Goal: Transaction & Acquisition: Purchase product/service

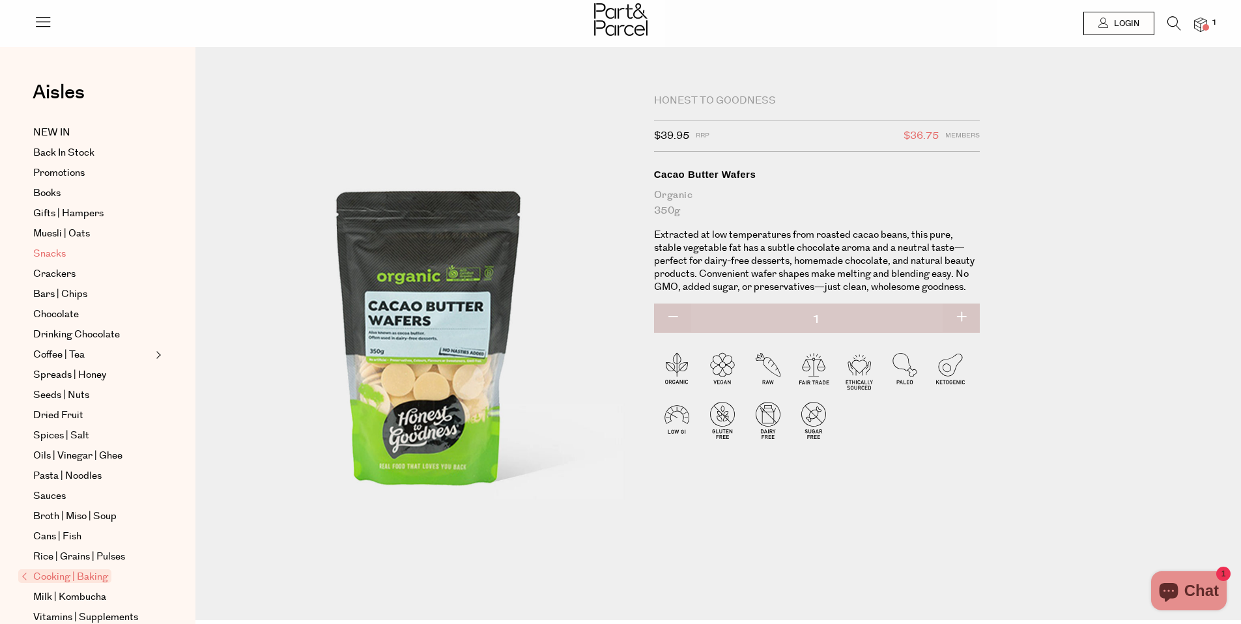
click at [59, 260] on span "Snacks" at bounding box center [49, 254] width 33 height 16
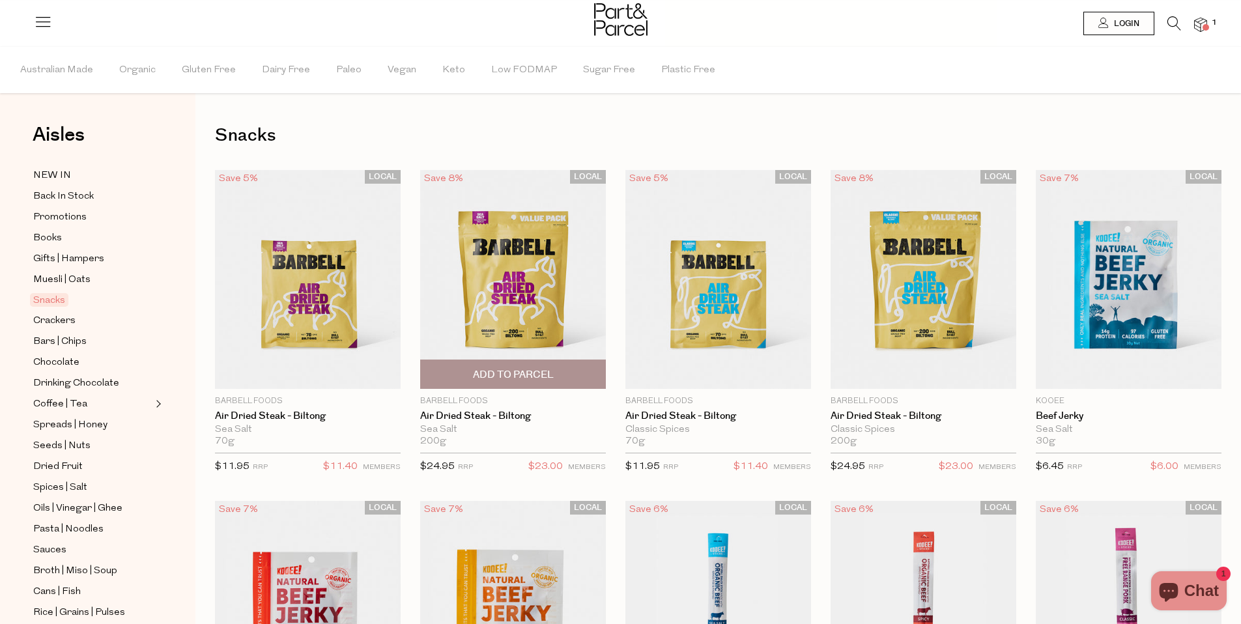
click at [533, 366] on span "Add To Parcel" at bounding box center [513, 374] width 178 height 28
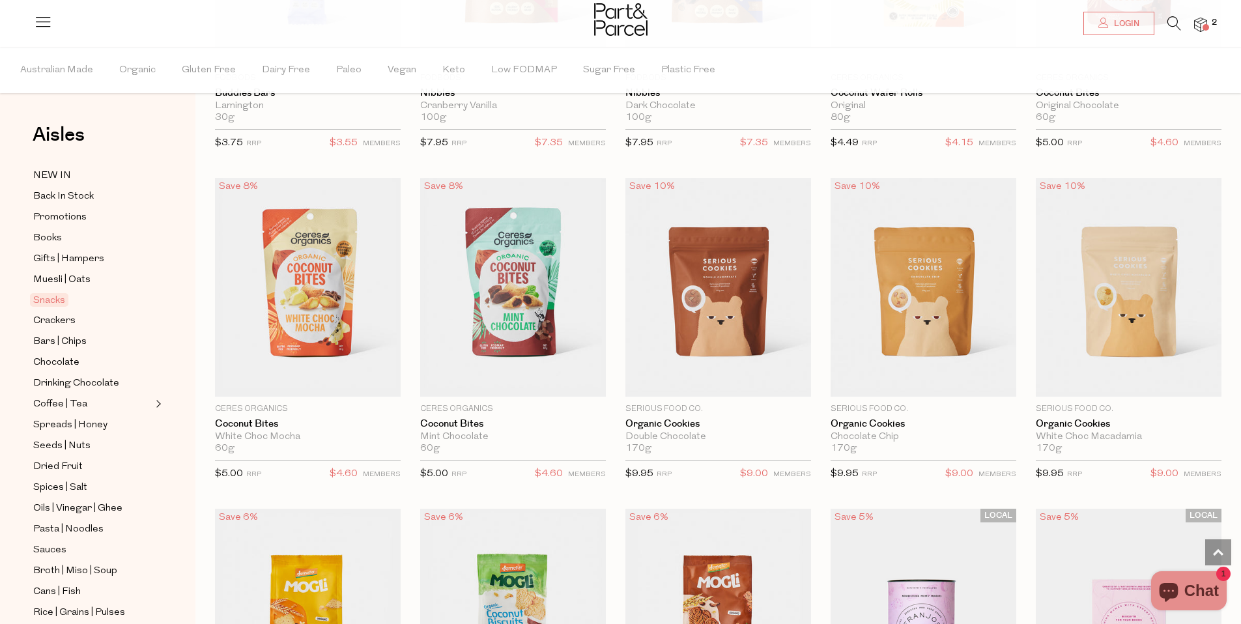
scroll to position [2065, 0]
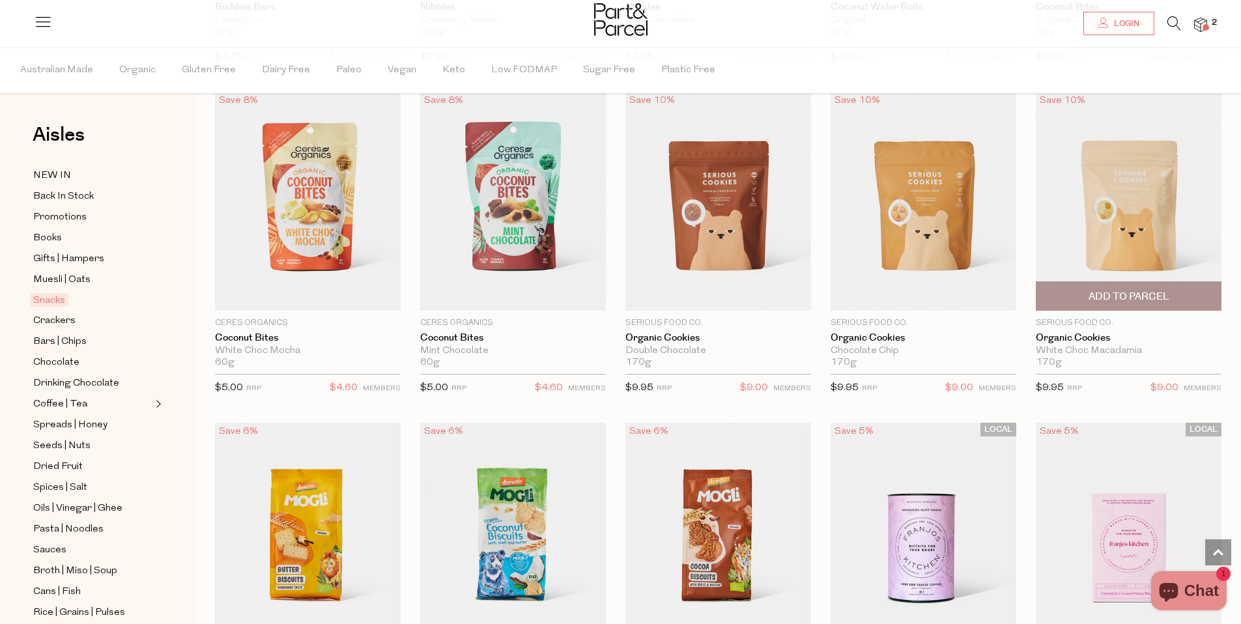
click at [1135, 298] on span "Add To Parcel" at bounding box center [1129, 297] width 81 height 14
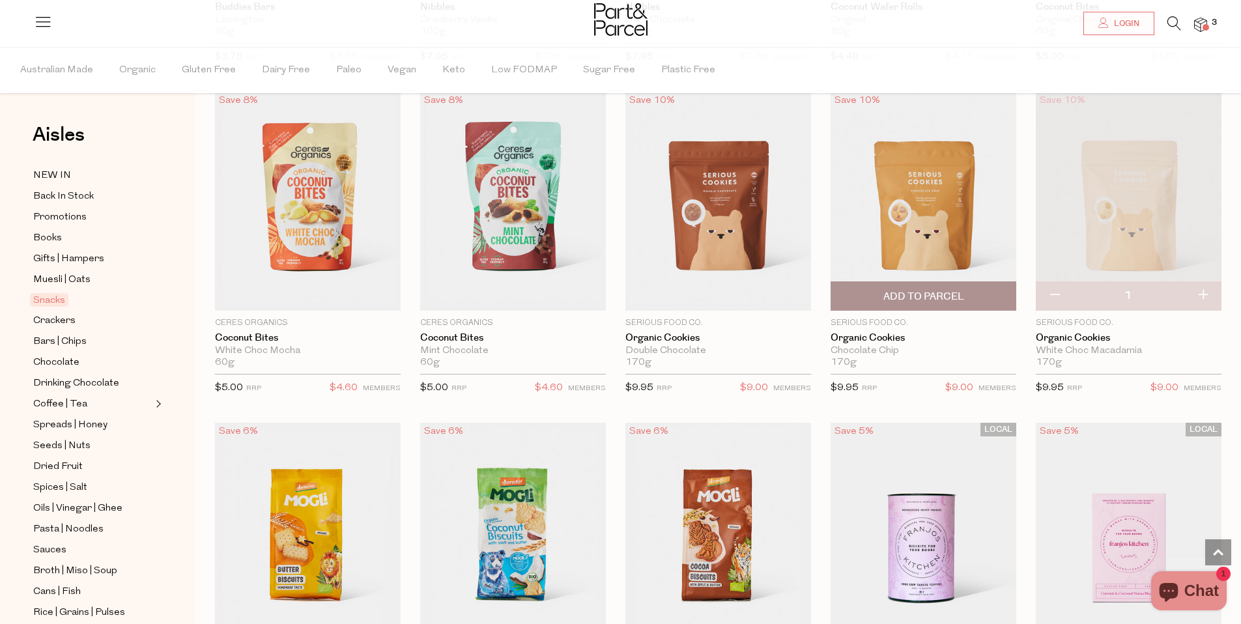
click at [902, 294] on span "Add To Parcel" at bounding box center [923, 297] width 81 height 14
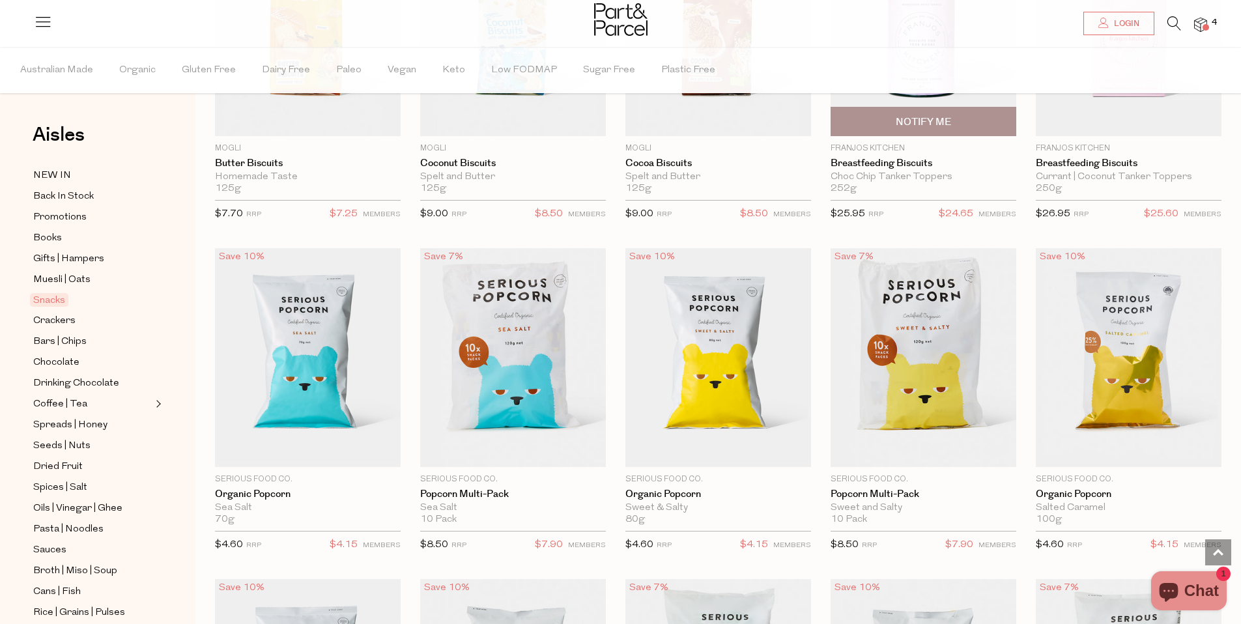
scroll to position [2623, 0]
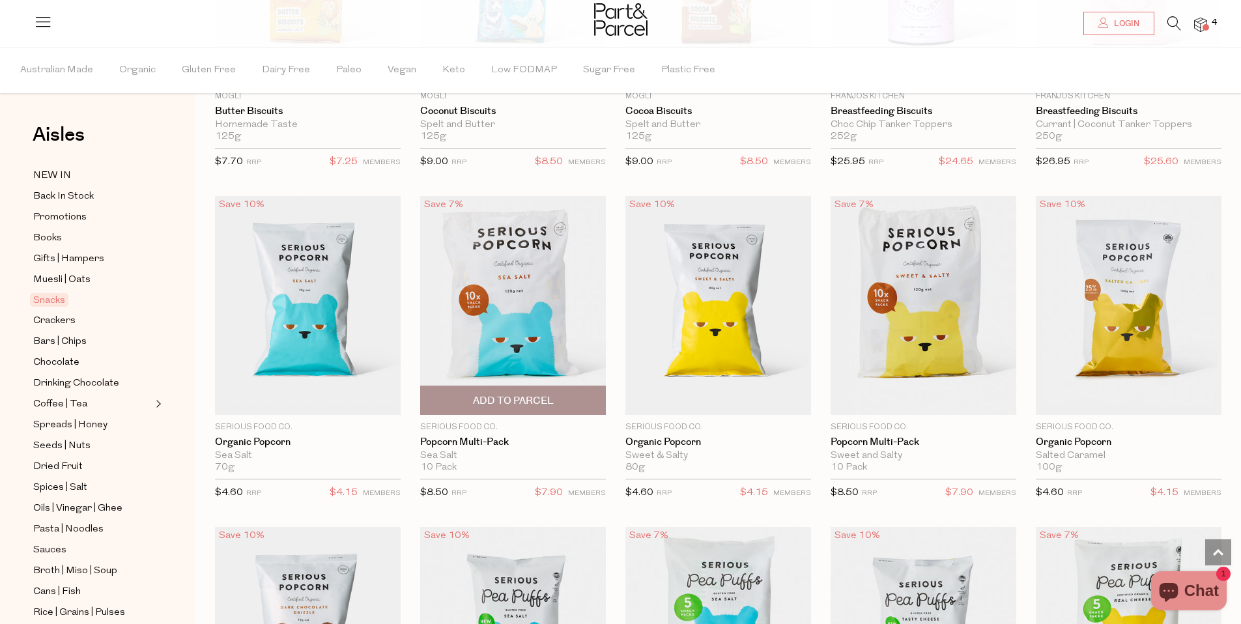
click at [567, 403] on span "Add To Parcel" at bounding box center [513, 400] width 178 height 28
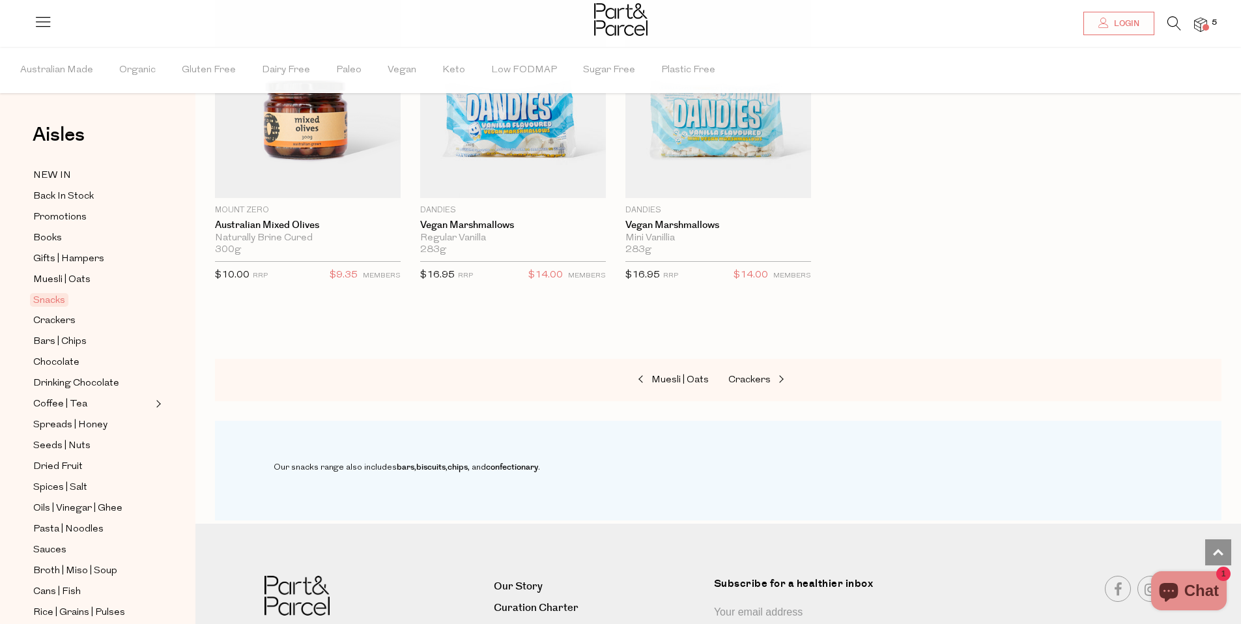
scroll to position [4474, 0]
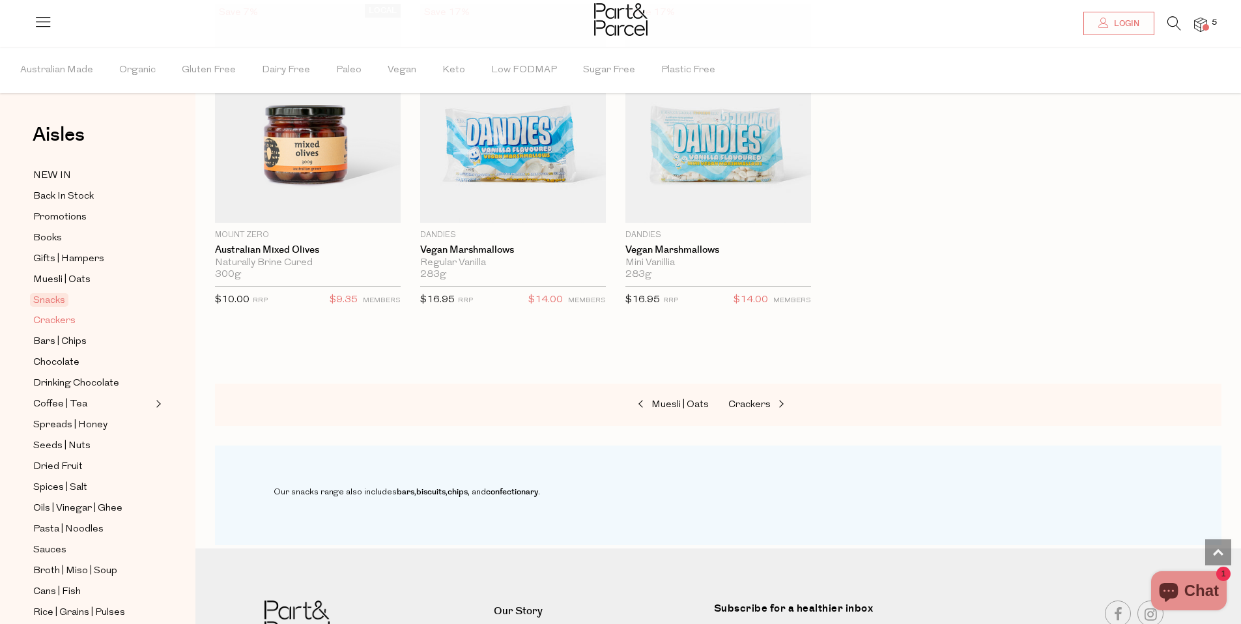
click at [69, 323] on span "Crackers" at bounding box center [54, 321] width 42 height 16
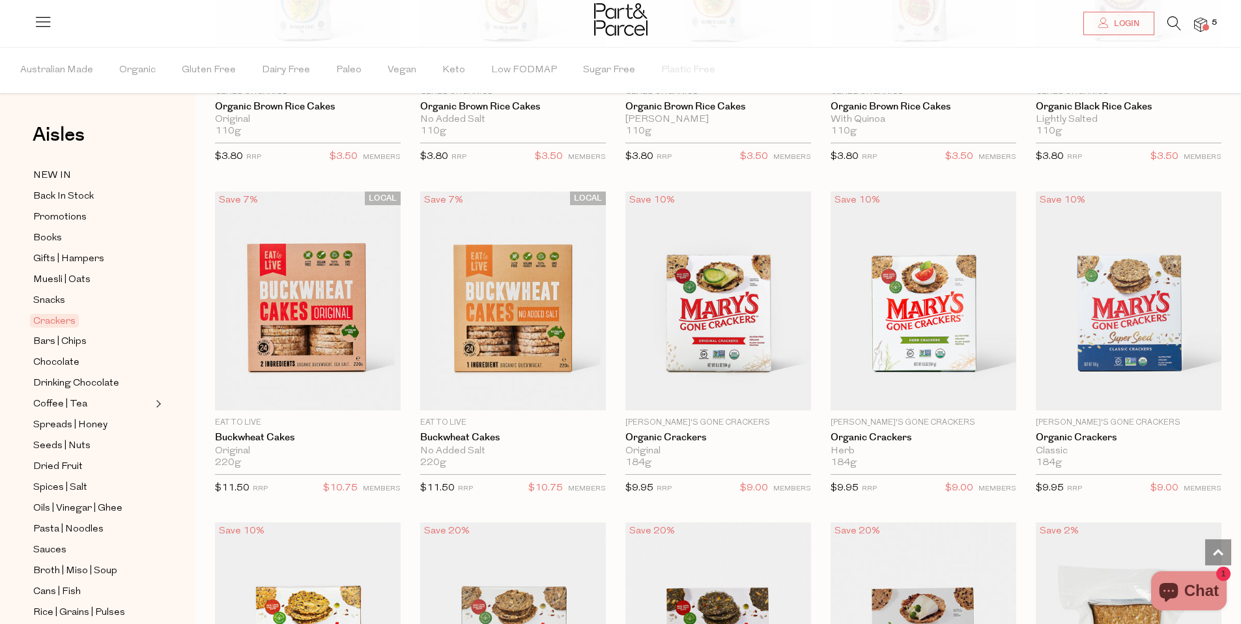
scroll to position [693, 0]
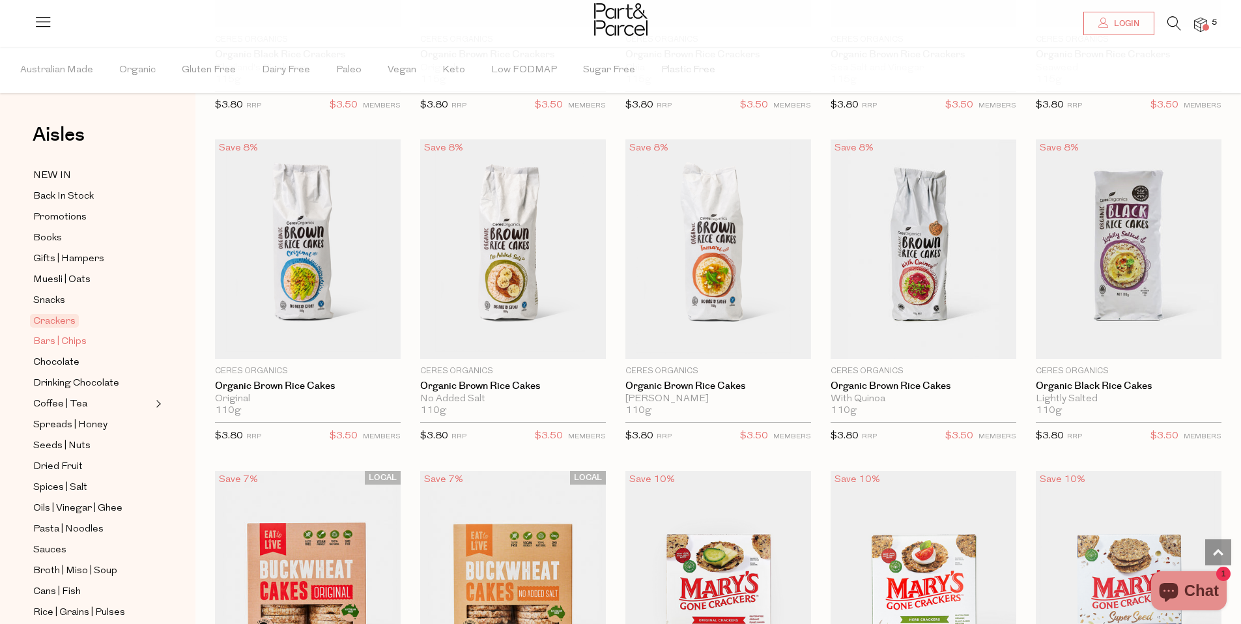
click at [61, 347] on span "Bars | Chips" at bounding box center [59, 342] width 53 height 16
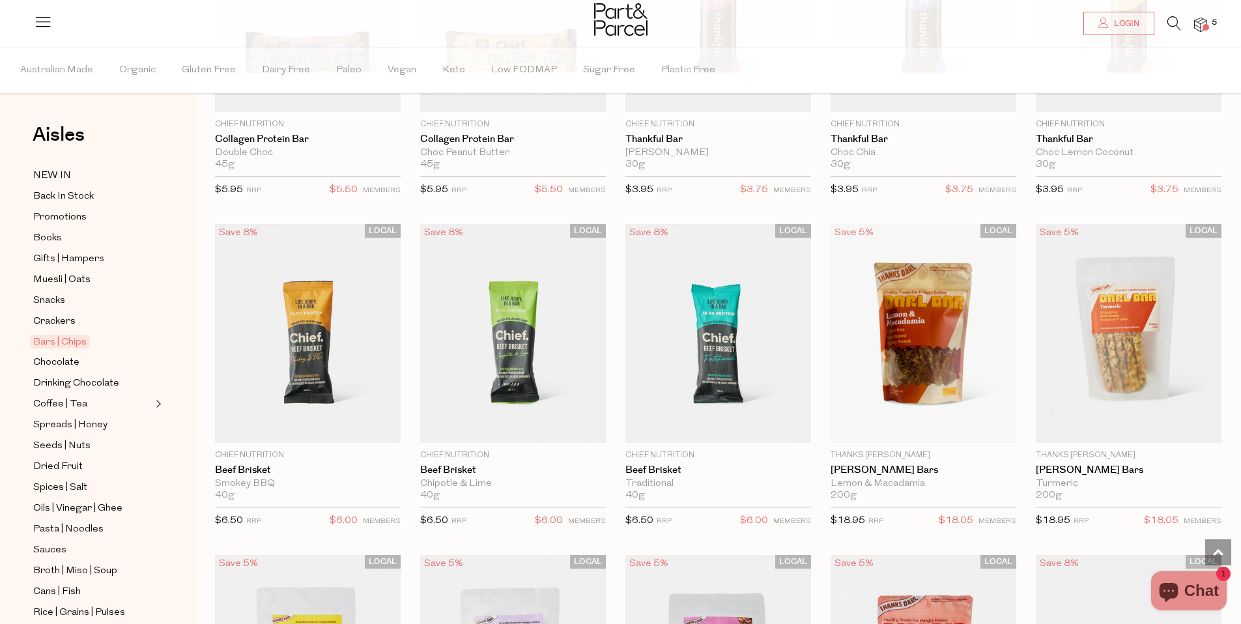
scroll to position [1297, 0]
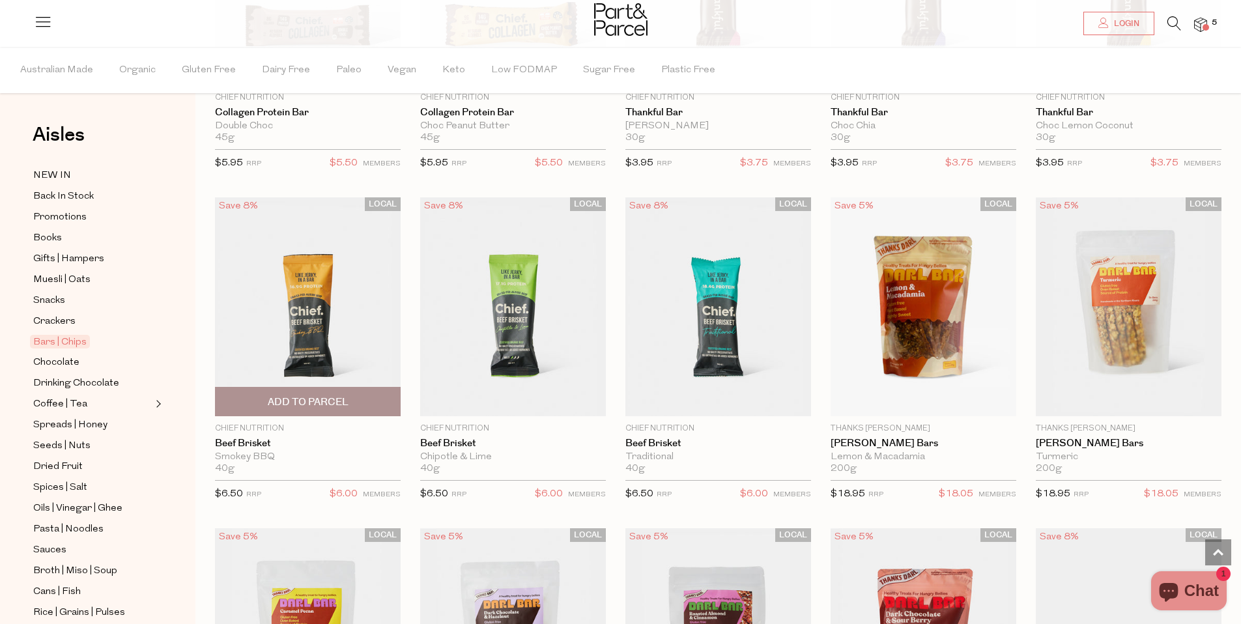
click at [336, 407] on span "Add To Parcel" at bounding box center [308, 402] width 81 height 14
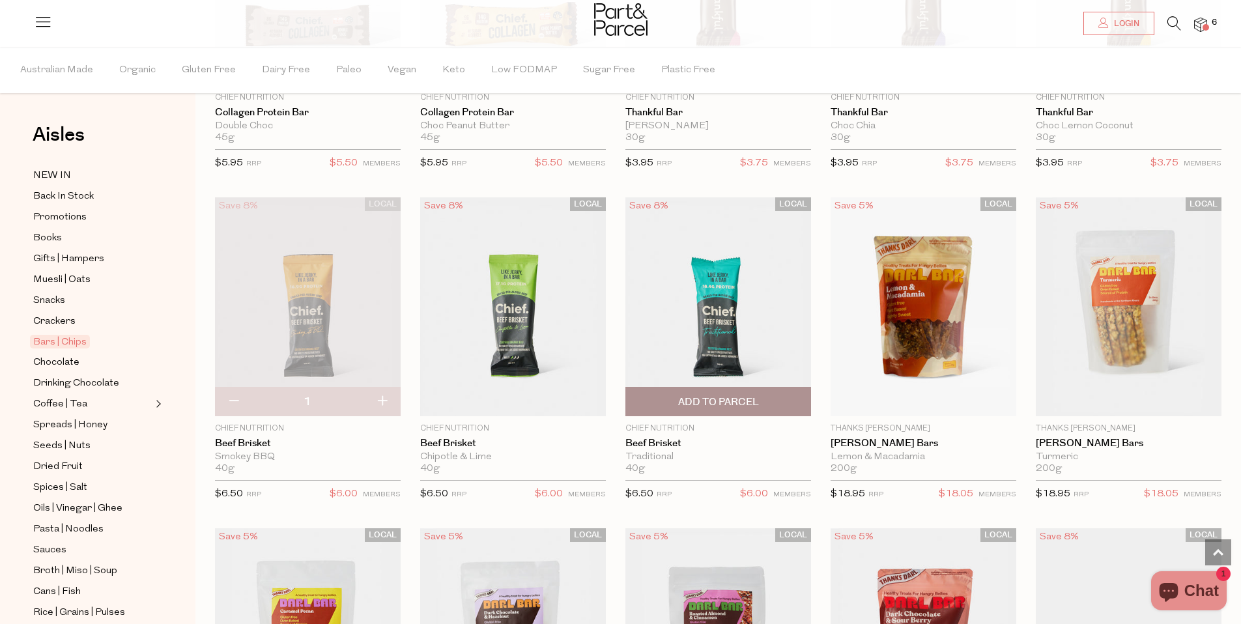
click at [691, 403] on span "Add To Parcel" at bounding box center [718, 402] width 81 height 14
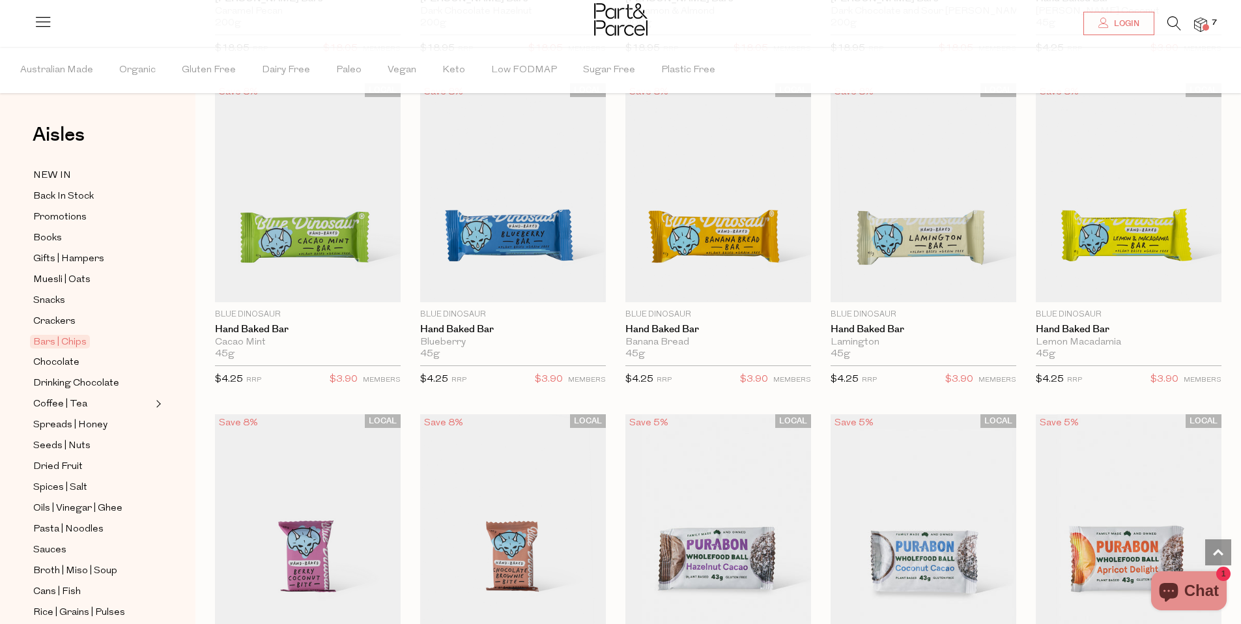
scroll to position [2474, 0]
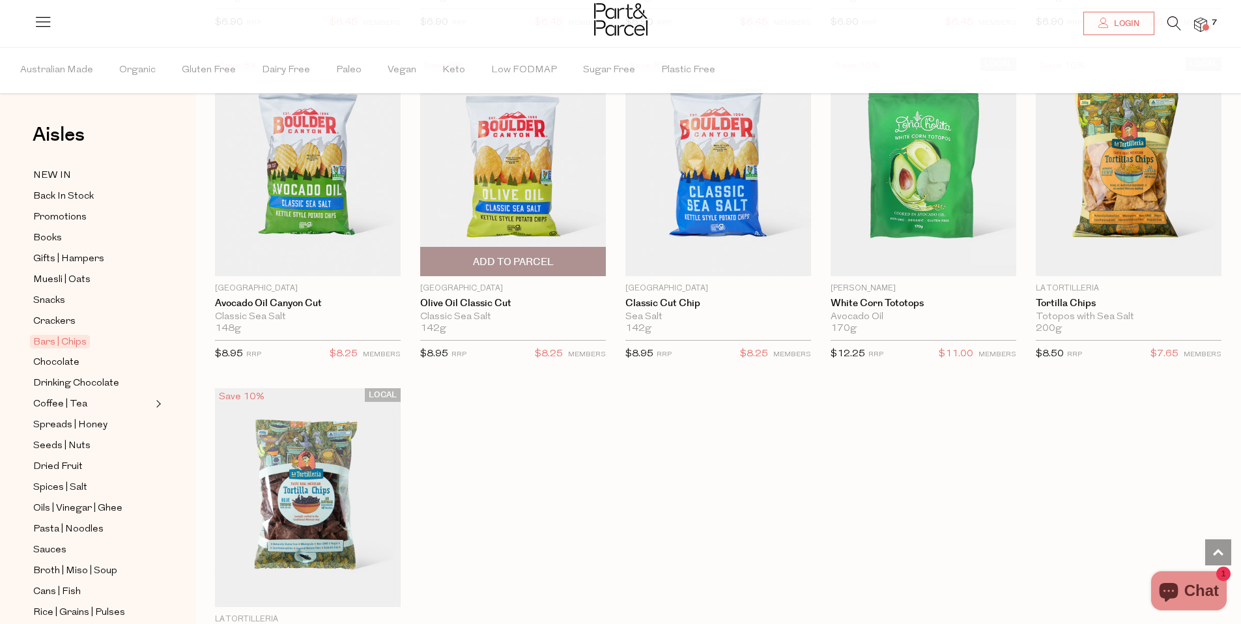
scroll to position [4424, 0]
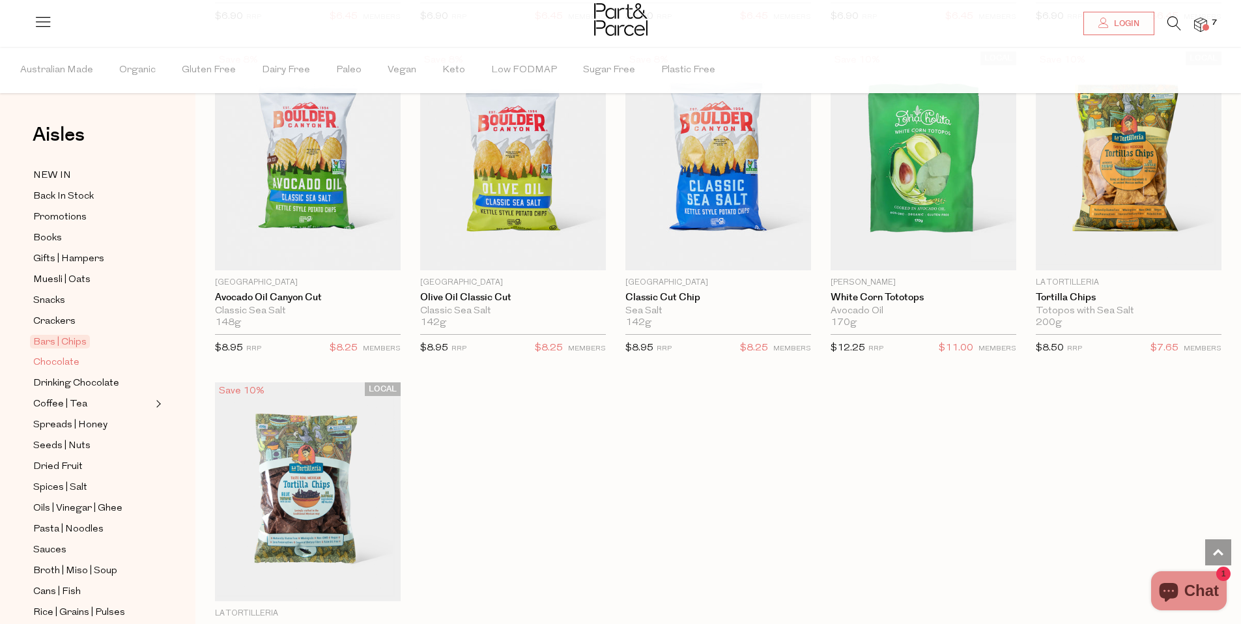
click at [69, 362] on span "Chocolate" at bounding box center [56, 363] width 46 height 16
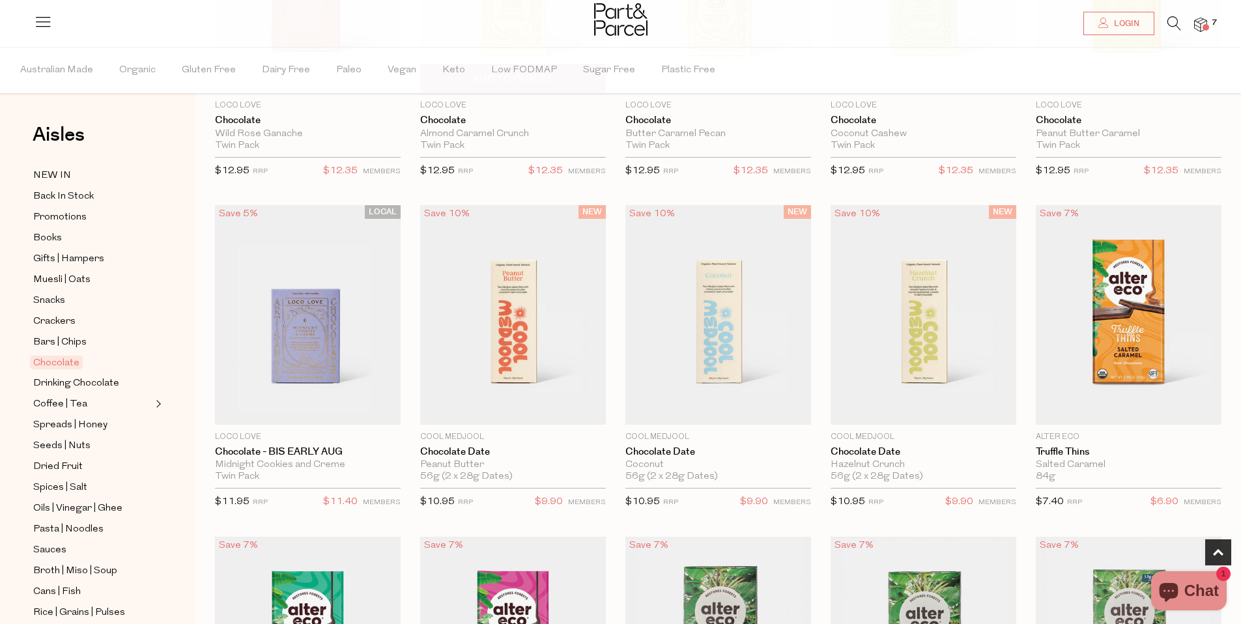
scroll to position [737, 0]
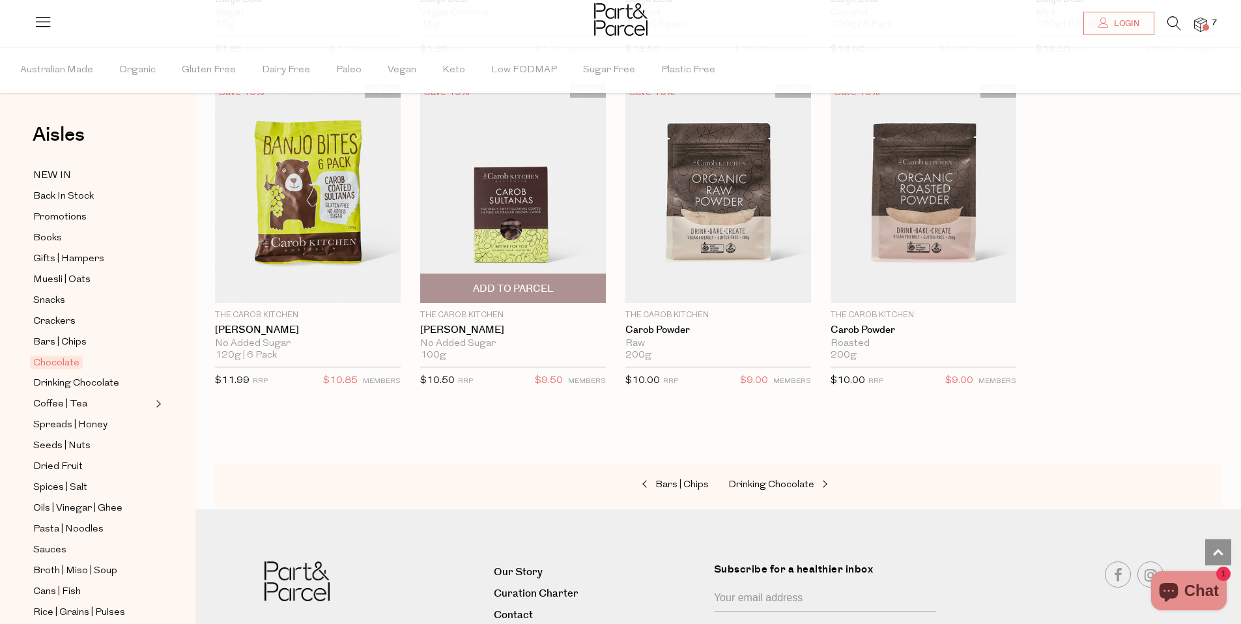
scroll to position [3736, 0]
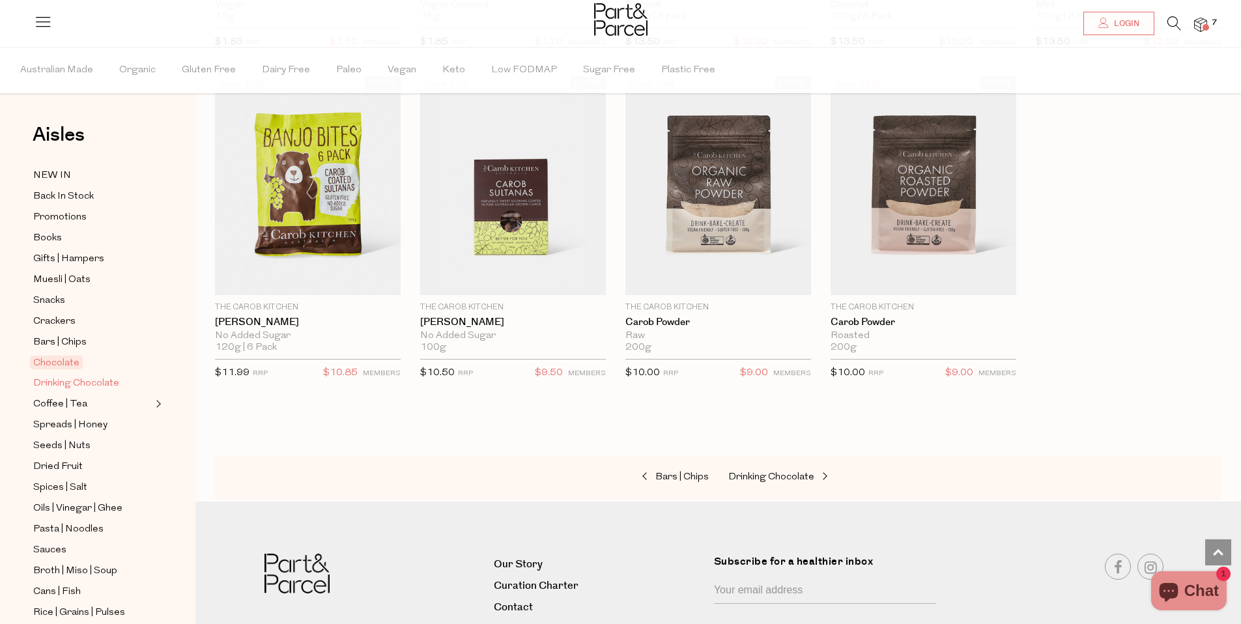
click at [64, 388] on span "Drinking Chocolate" at bounding box center [76, 384] width 86 height 16
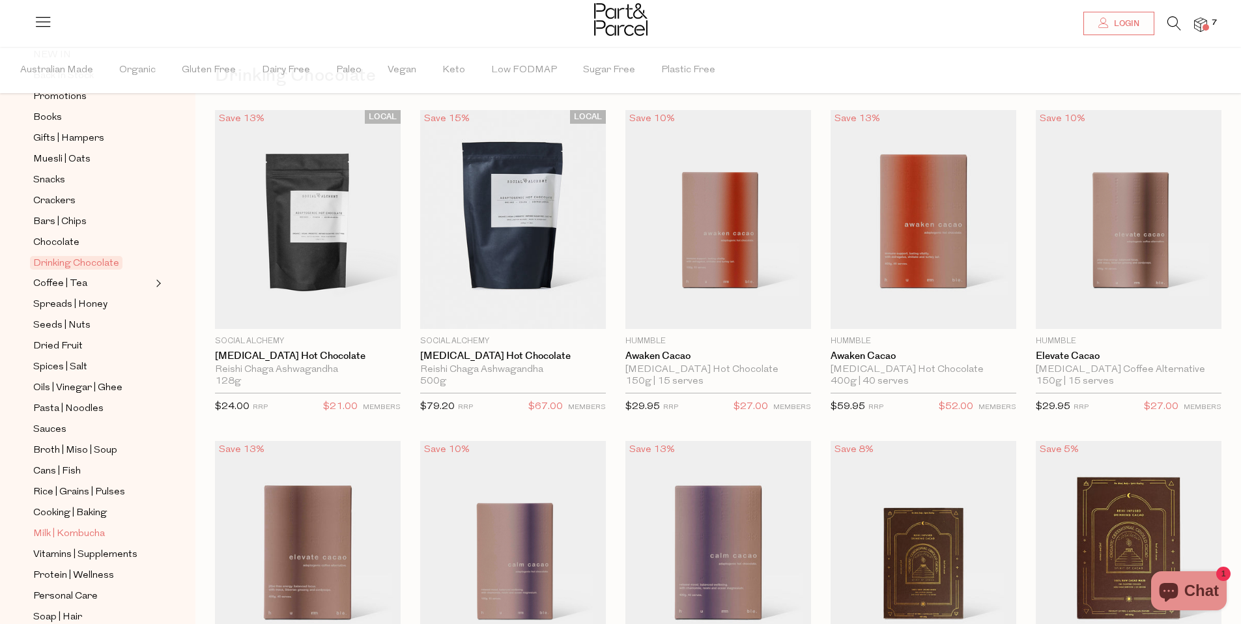
scroll to position [123, 0]
click at [64, 510] on span "Cooking | Baking" at bounding box center [70, 511] width 74 height 16
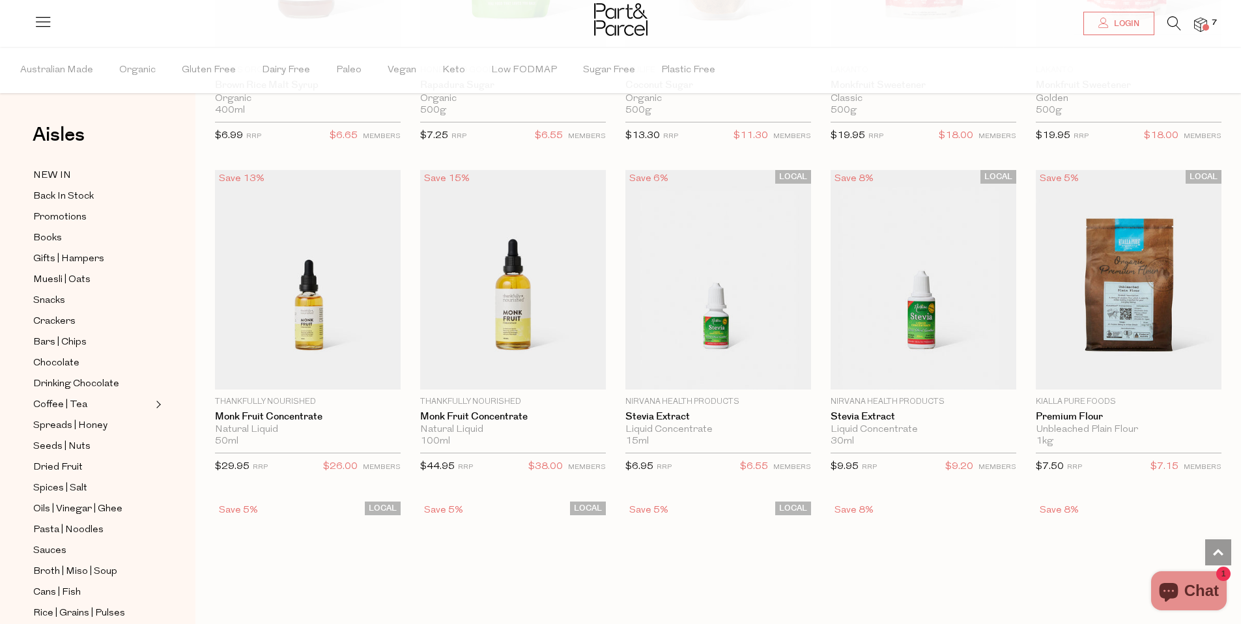
scroll to position [2695, 0]
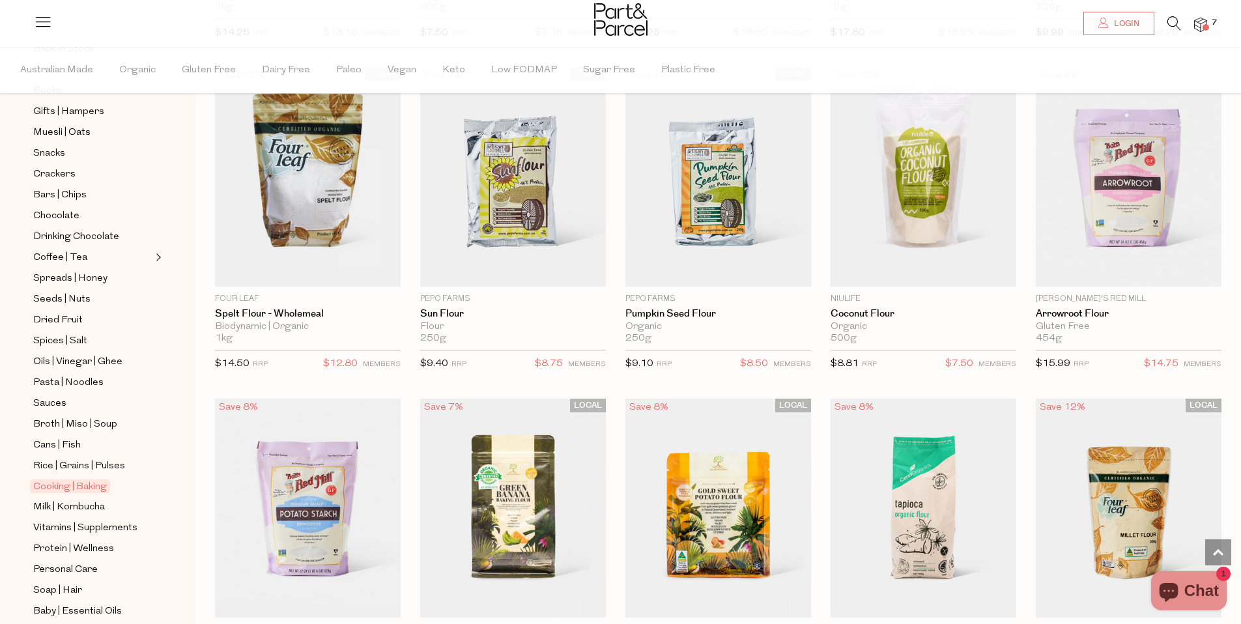
scroll to position [197, 0]
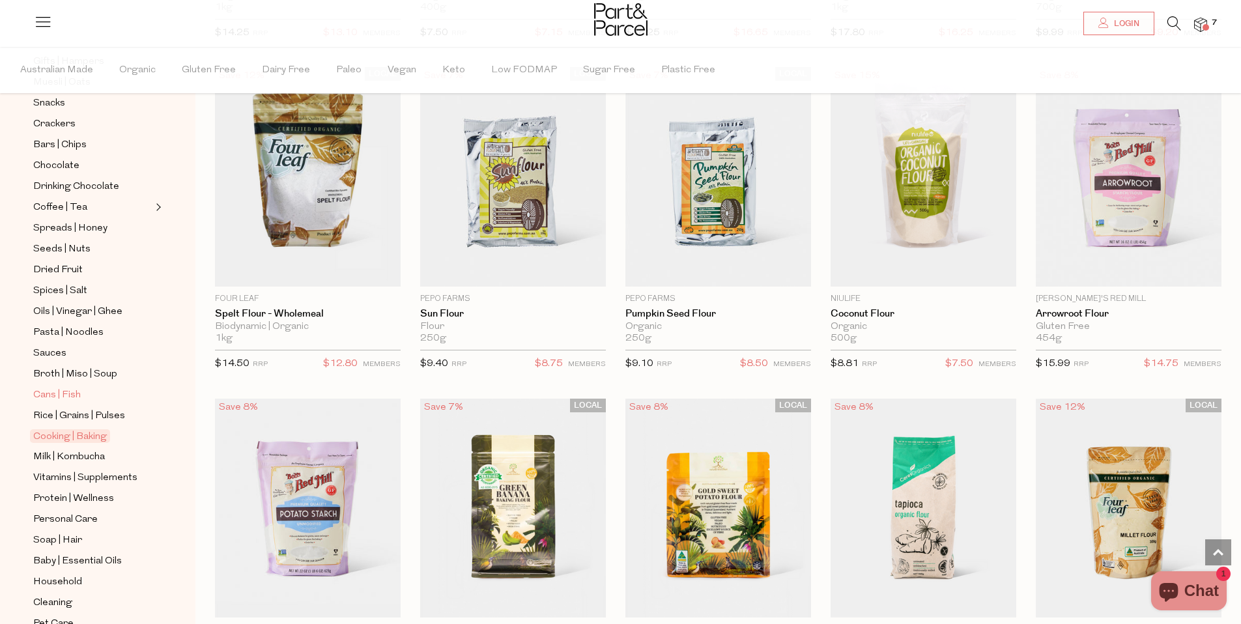
click at [64, 392] on span "Cans | Fish" at bounding box center [57, 396] width 48 height 16
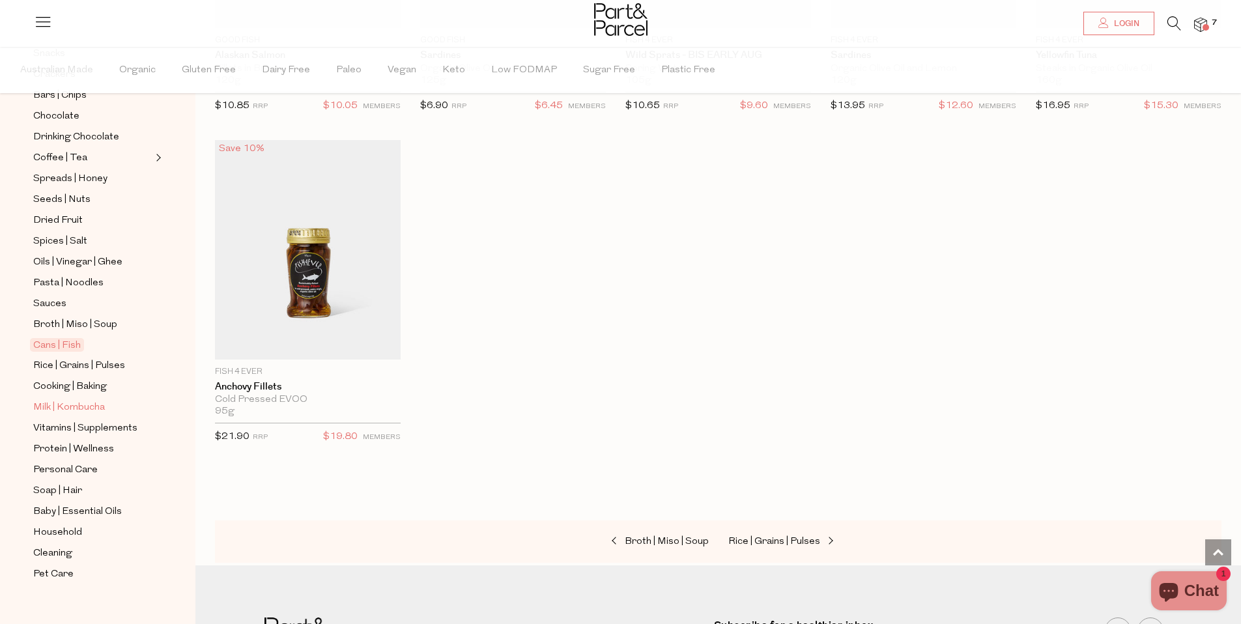
scroll to position [259, 0]
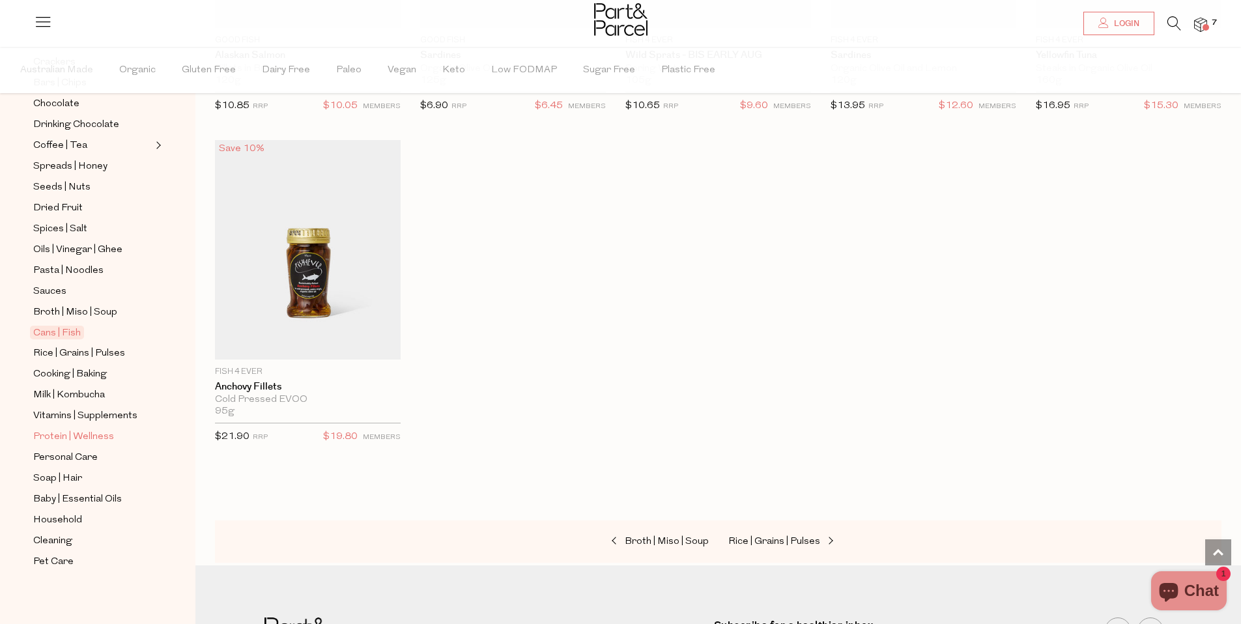
click at [91, 433] on span "Protein | Wellness" at bounding box center [73, 437] width 81 height 16
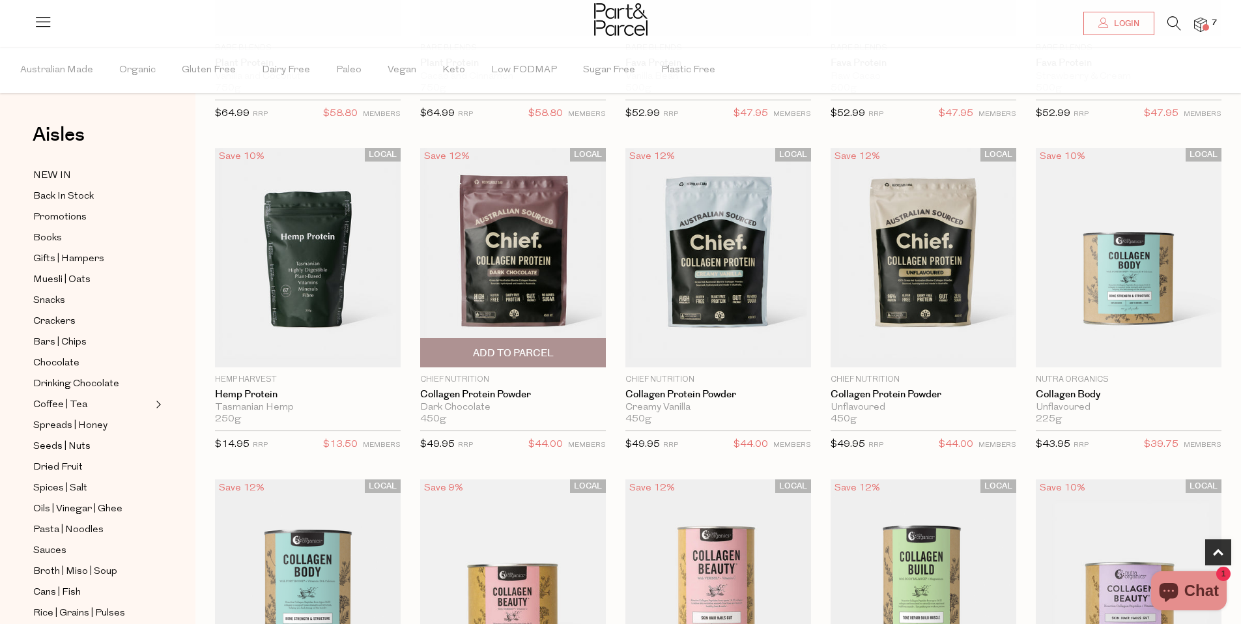
scroll to position [686, 0]
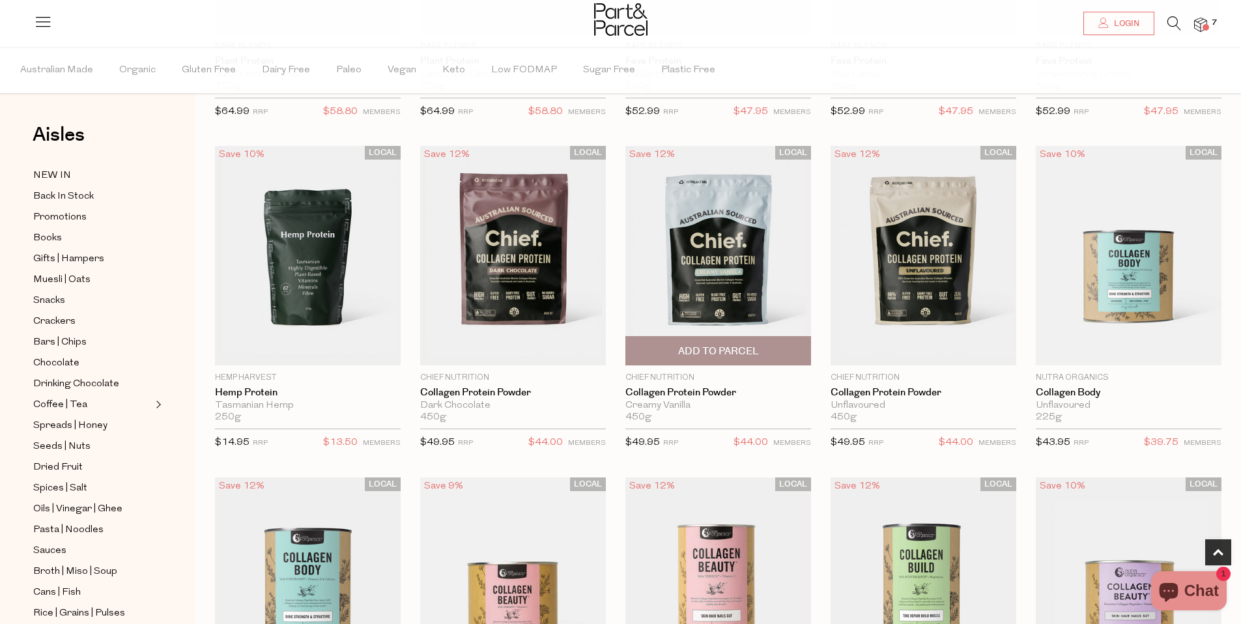
click at [727, 318] on img at bounding box center [718, 255] width 186 height 219
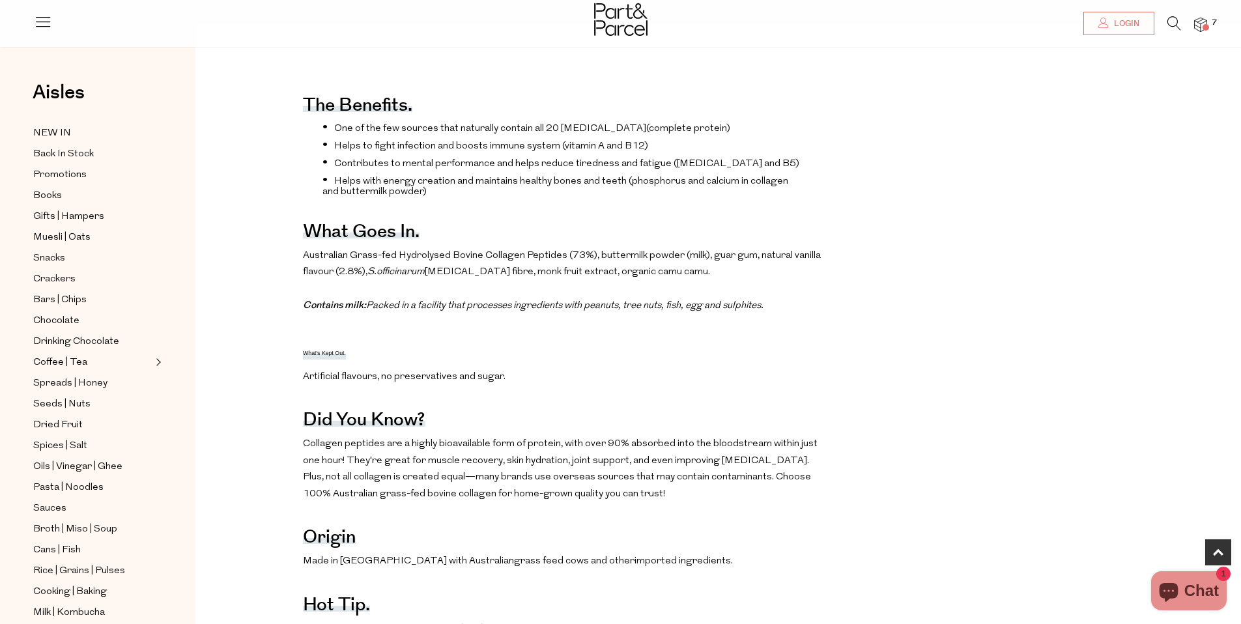
scroll to position [611, 0]
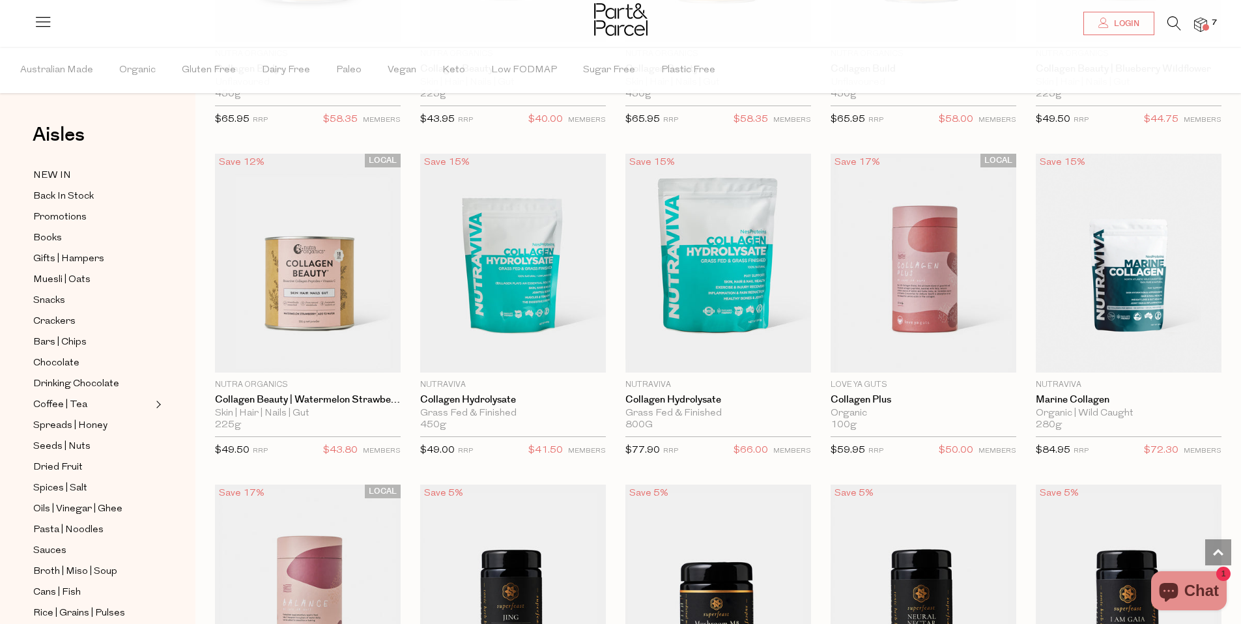
scroll to position [1459, 0]
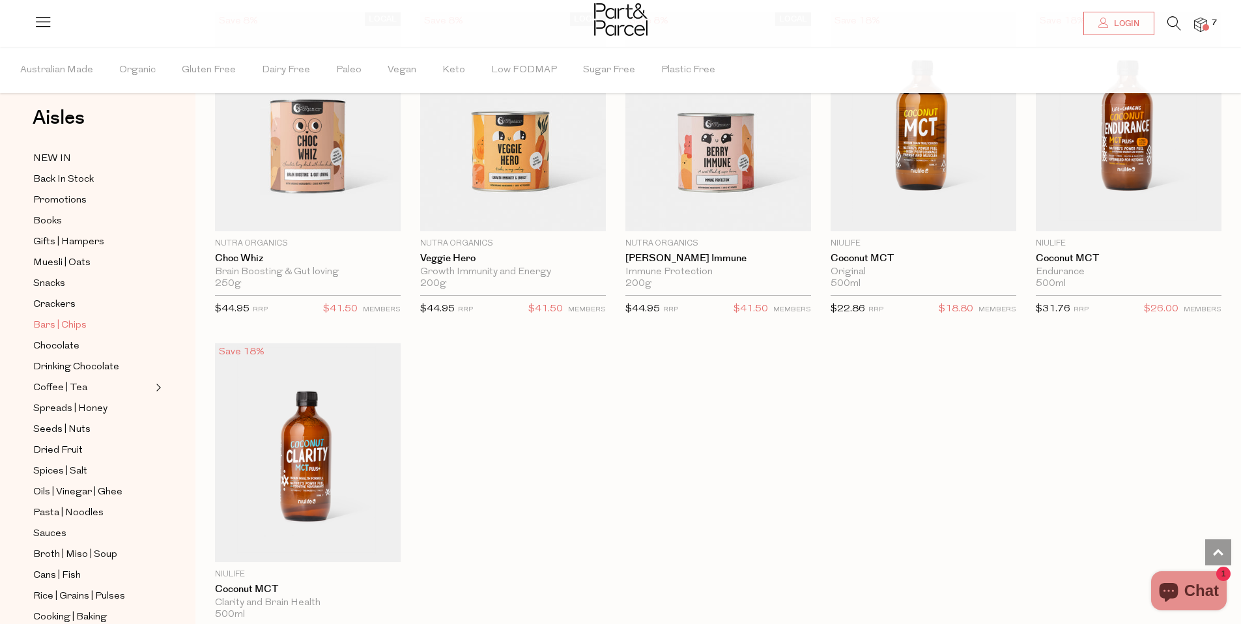
scroll to position [262, 0]
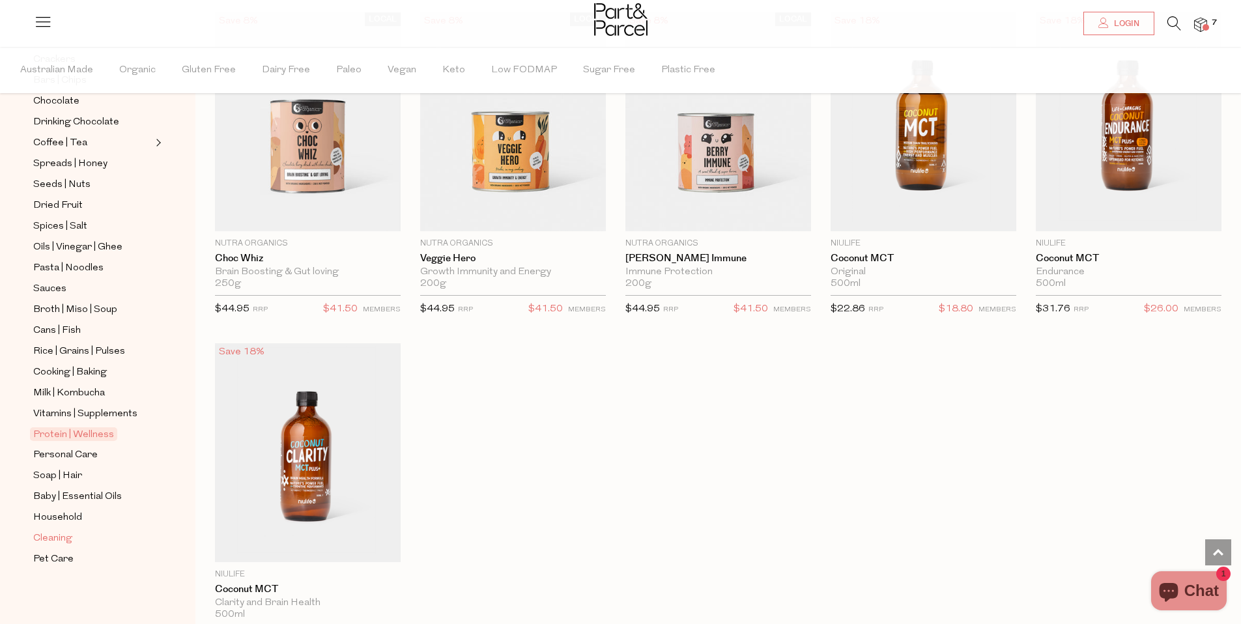
click at [50, 542] on span "Cleaning" at bounding box center [52, 539] width 39 height 16
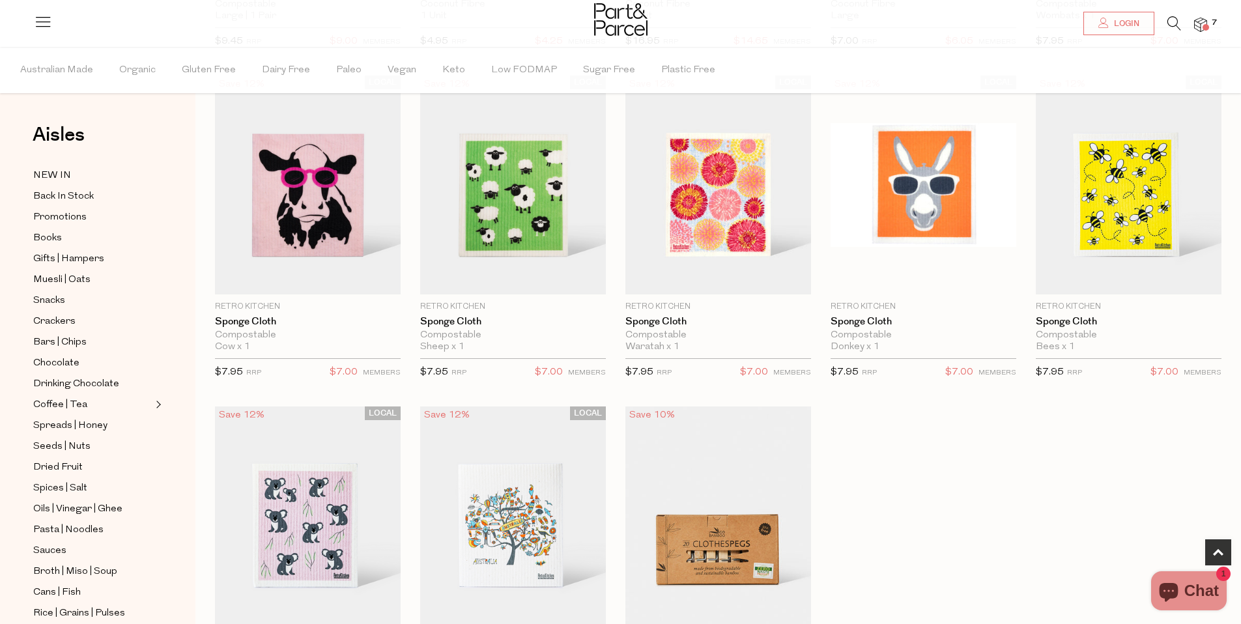
scroll to position [262, 0]
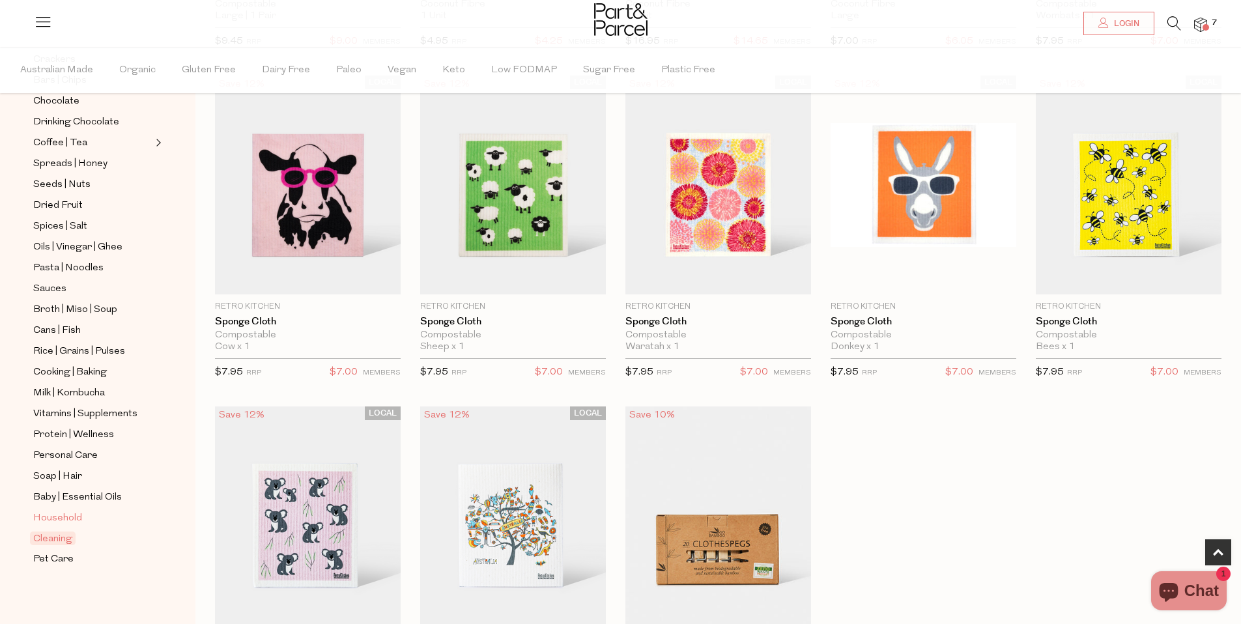
click at [65, 511] on span "Household" at bounding box center [57, 519] width 49 height 16
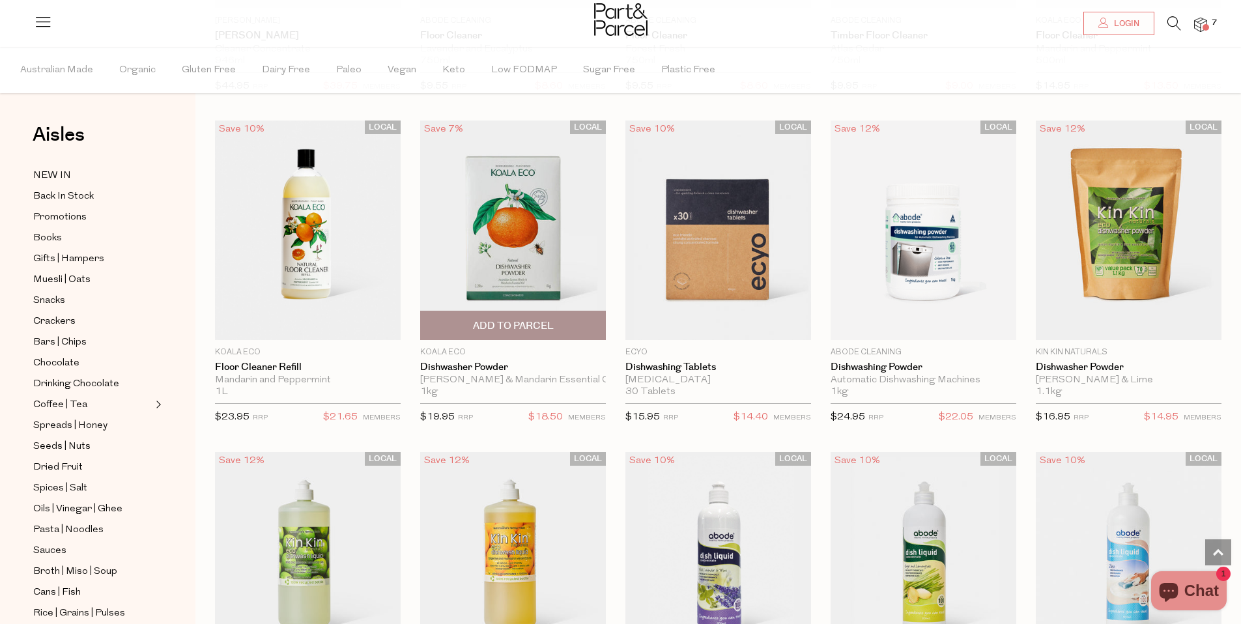
scroll to position [1704, 0]
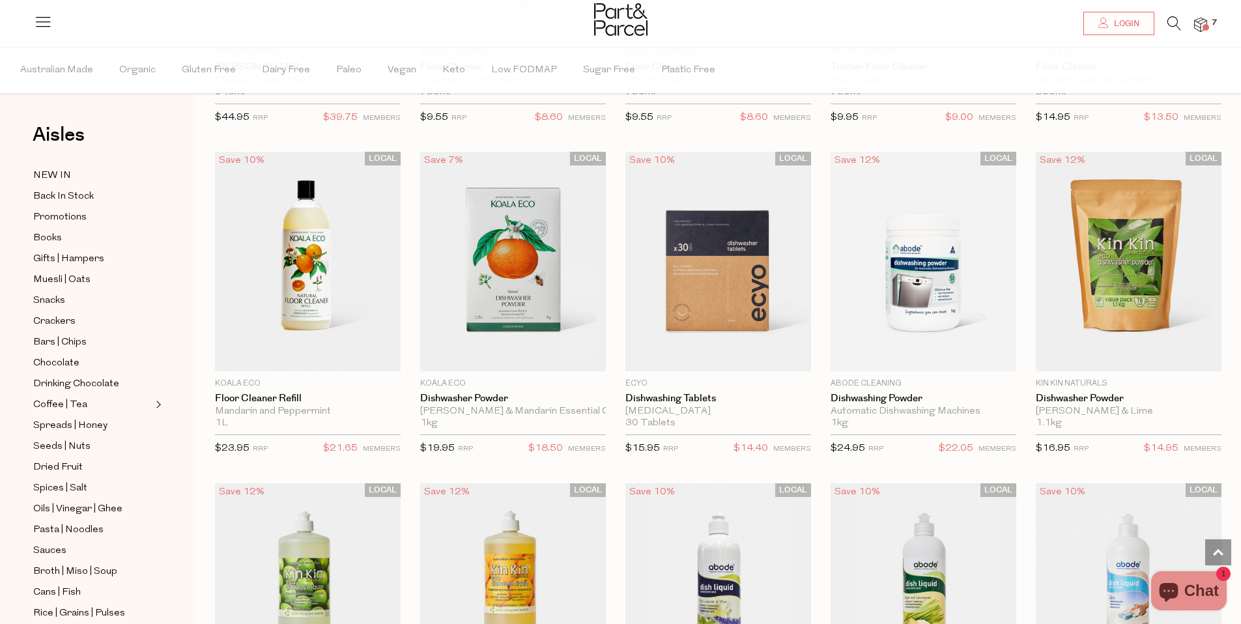
click at [1147, 357] on span "Notify Me" at bounding box center [1128, 364] width 55 height 14
type input "Notify when available"
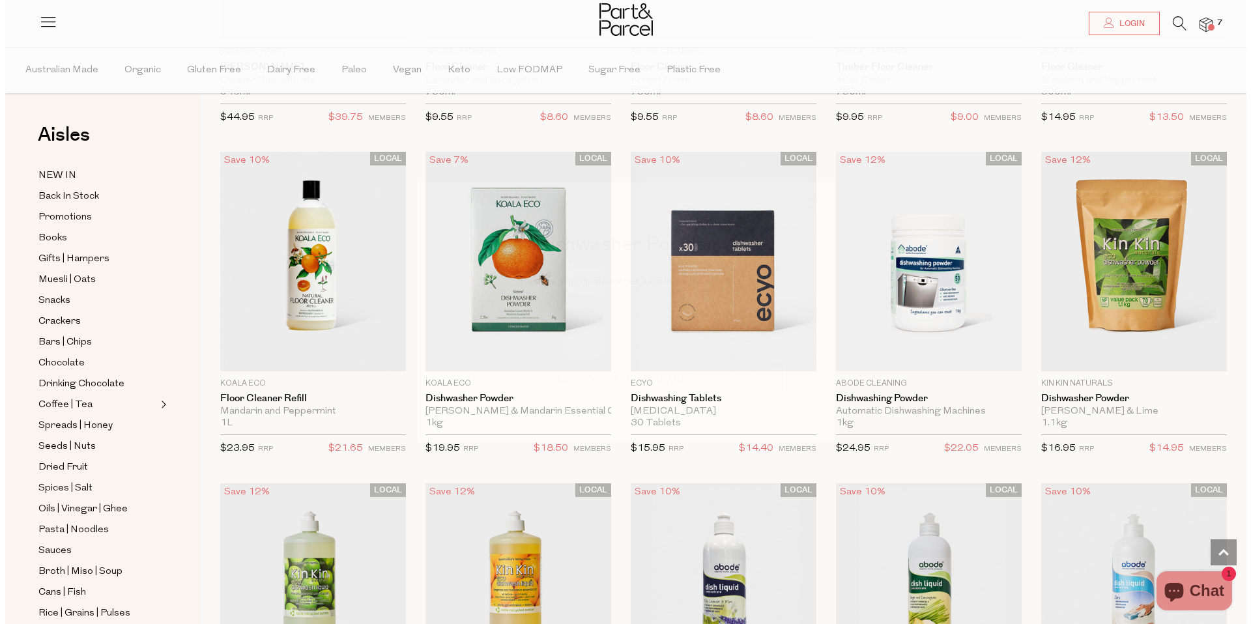
scroll to position [1683, 0]
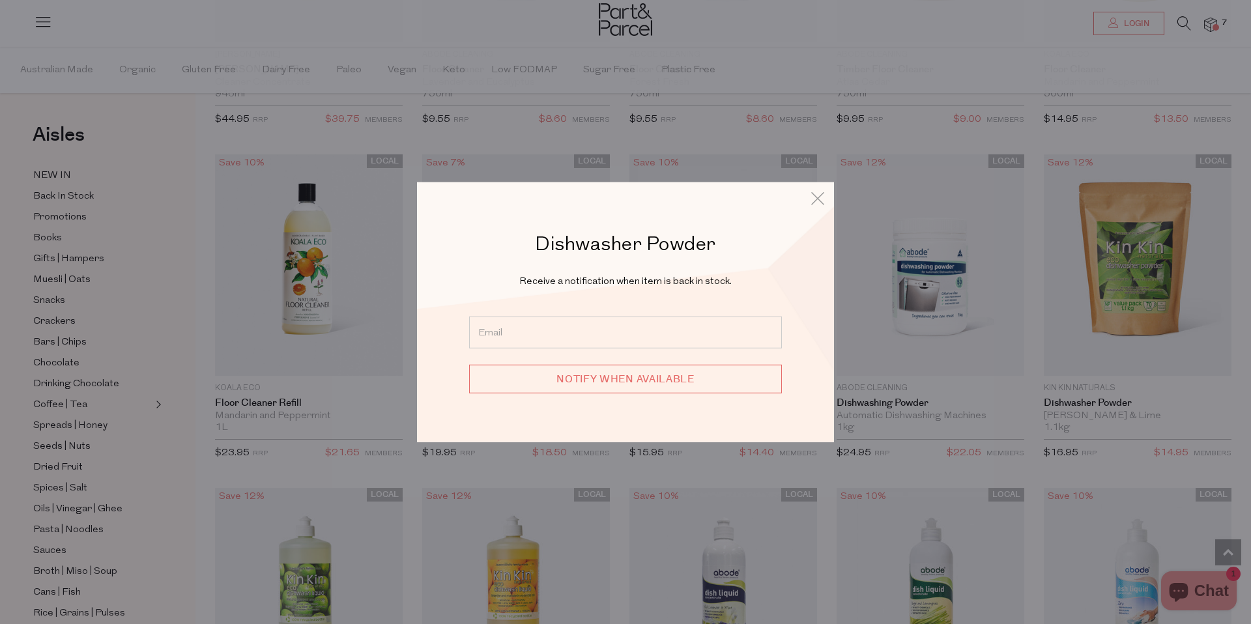
click at [644, 332] on input "email" at bounding box center [625, 332] width 313 height 32
type input "biancawoodroofe@gmail.com"
drag, startPoint x: 688, startPoint y: 385, endPoint x: 706, endPoint y: 391, distance: 19.2
click at [688, 385] on input "Notify when available" at bounding box center [625, 378] width 313 height 29
type input "We will be in touch"
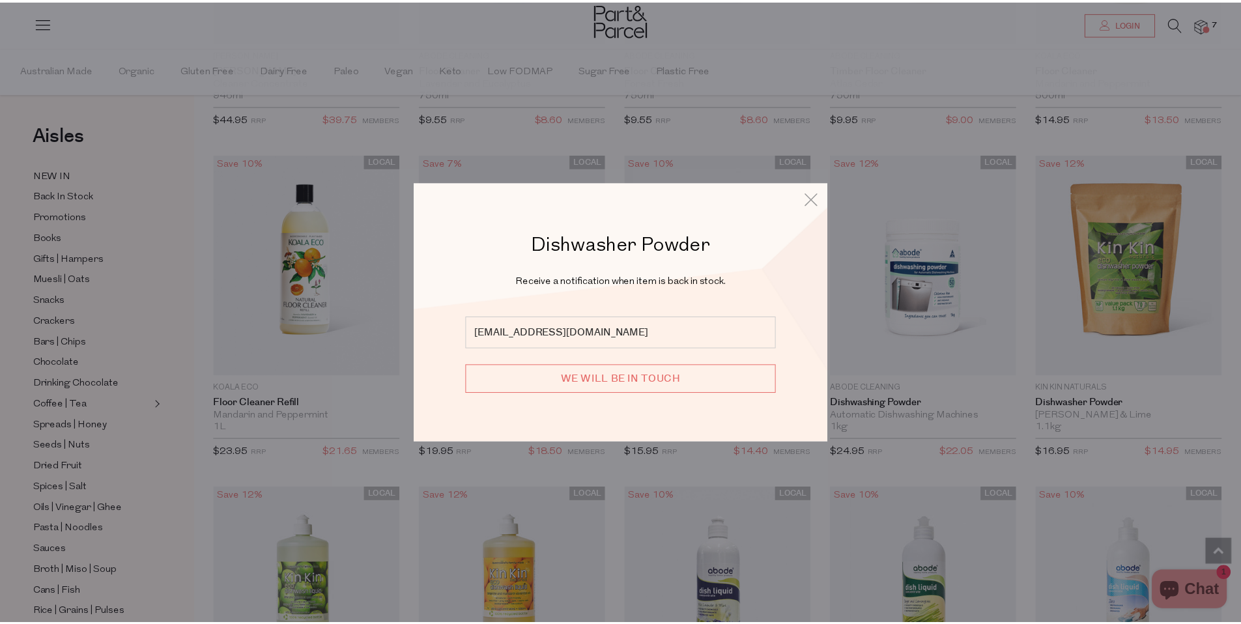
scroll to position [1674, 0]
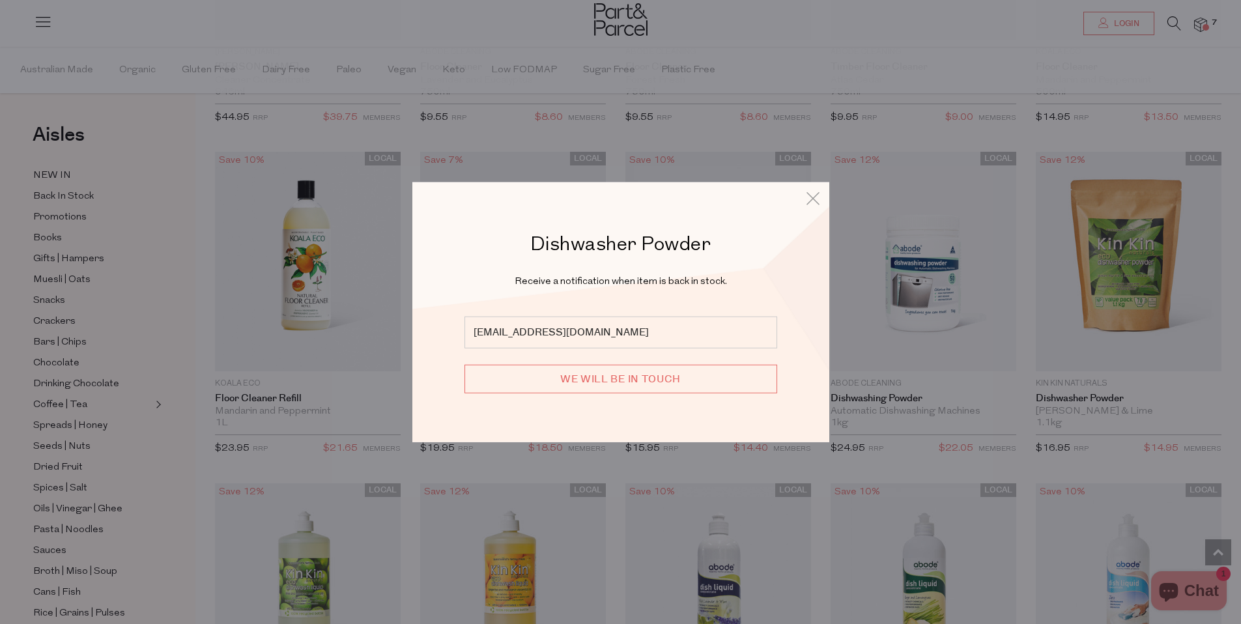
click at [823, 195] on div "Dishwasher Powder Receive a notification when item is back in stock. biancawood…" at bounding box center [620, 312] width 417 height 260
click at [805, 201] on icon at bounding box center [813, 198] width 20 height 19
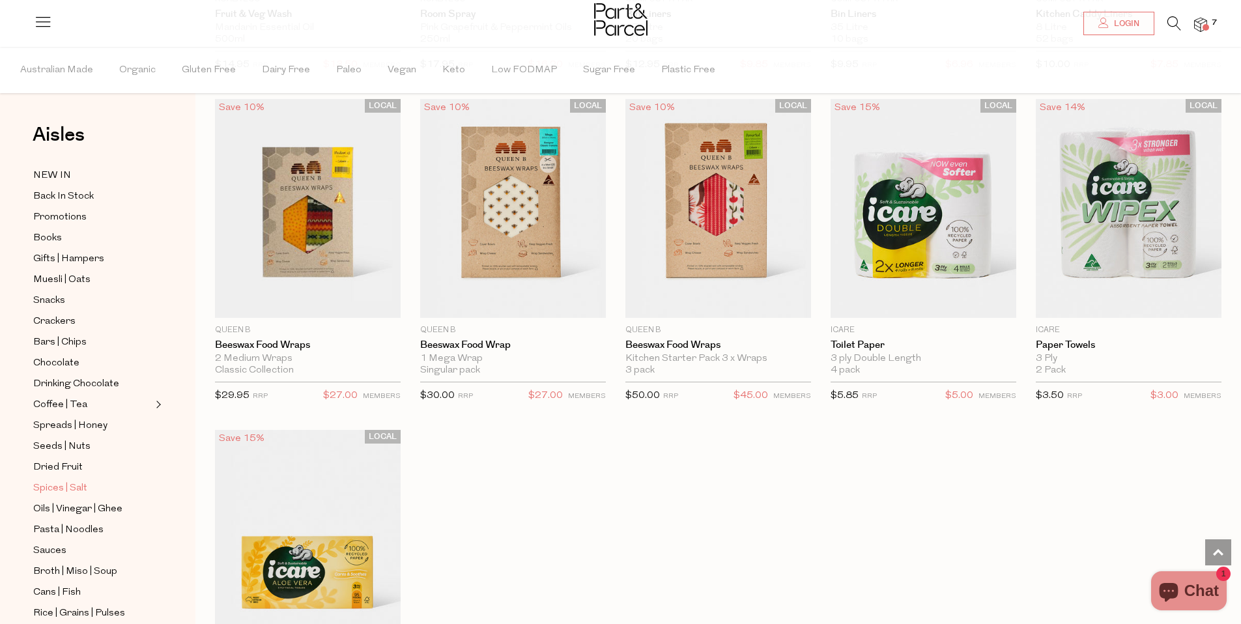
scroll to position [262, 0]
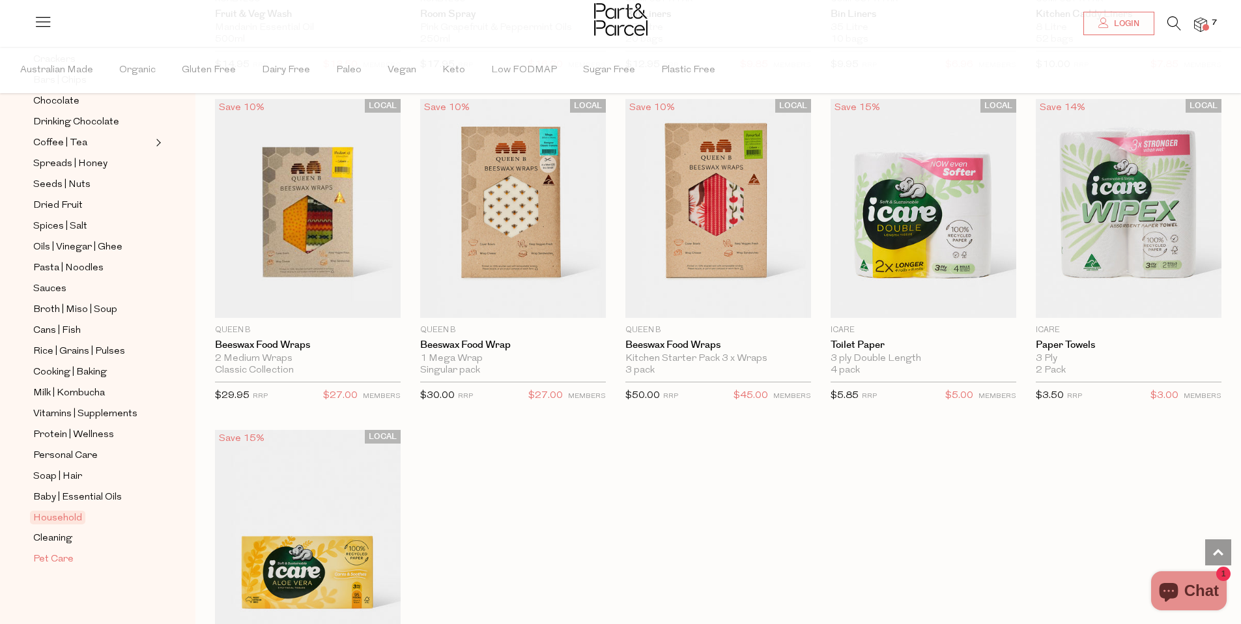
click at [64, 560] on span "Pet Care" at bounding box center [53, 560] width 40 height 16
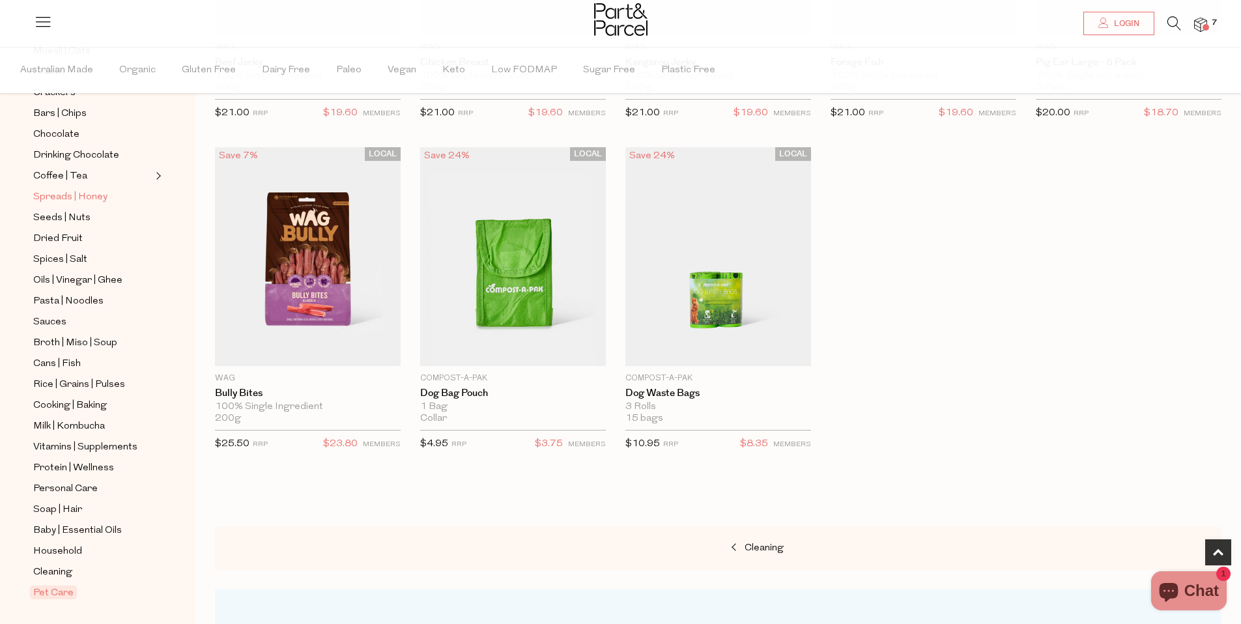
scroll to position [221, 0]
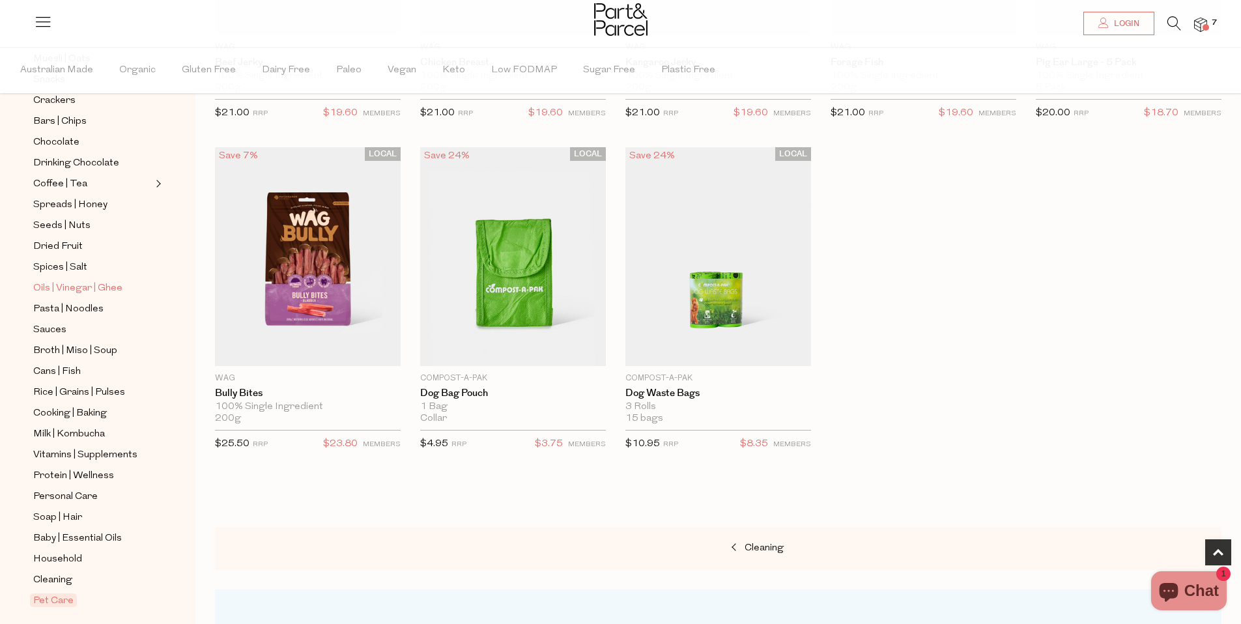
click at [96, 290] on span "Oils | Vinegar | Ghee" at bounding box center [77, 289] width 89 height 16
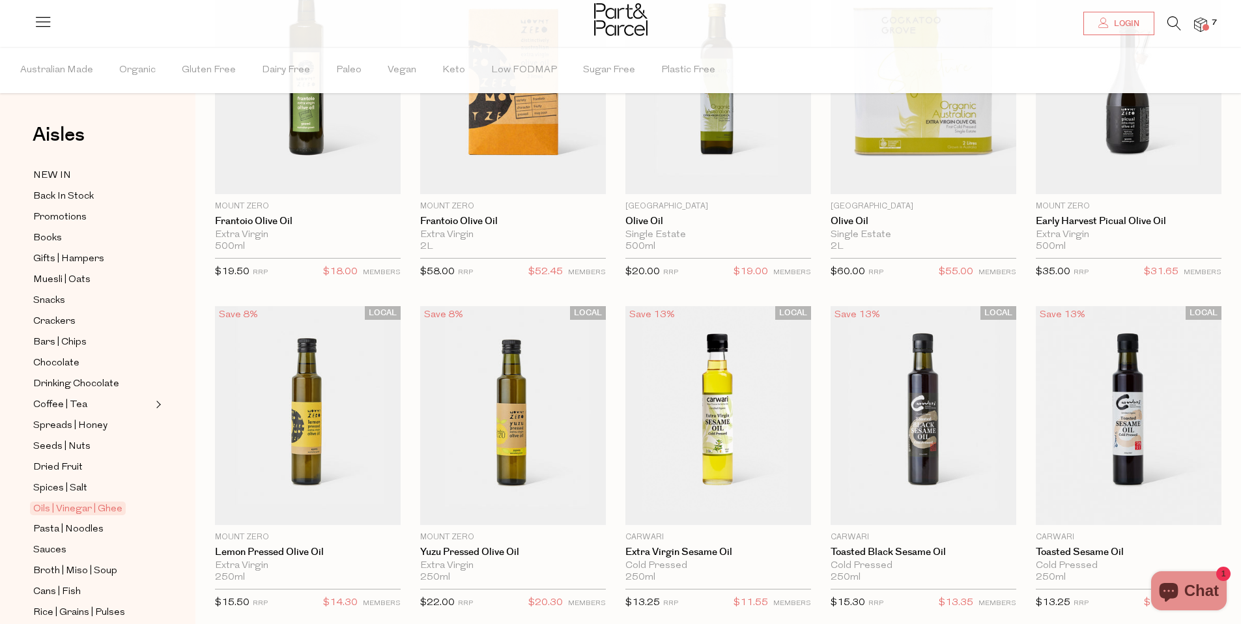
scroll to position [9, 0]
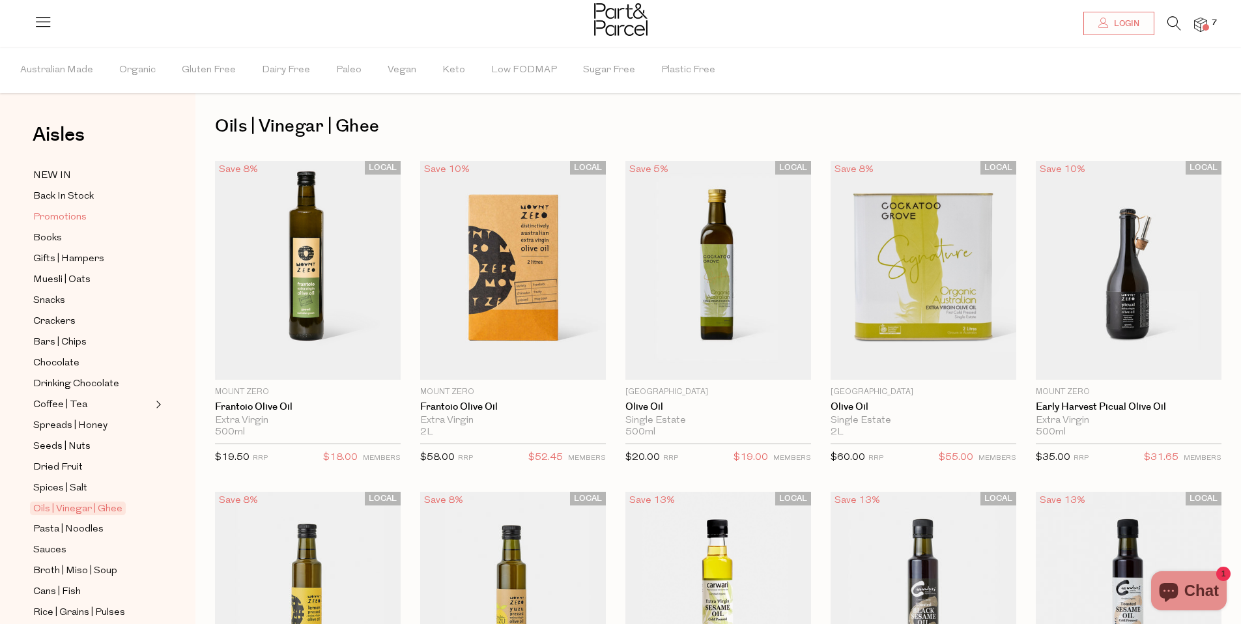
click at [54, 221] on span "Promotions" at bounding box center [59, 218] width 53 height 16
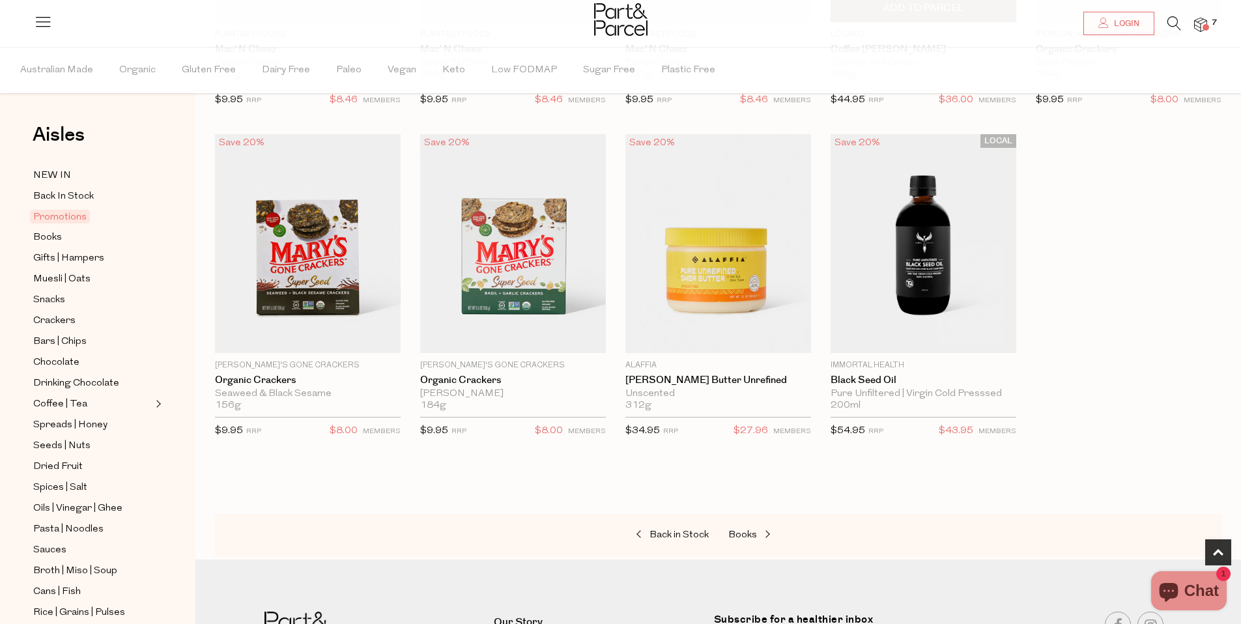
scroll to position [369, 0]
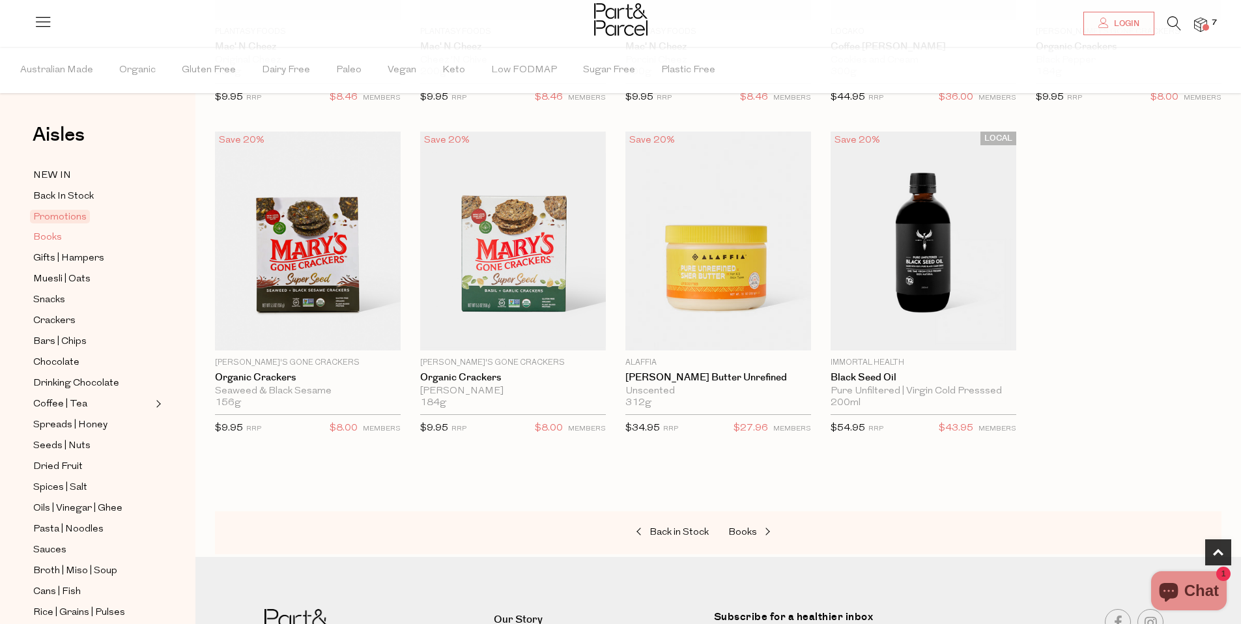
click at [65, 240] on link "Books" at bounding box center [92, 237] width 119 height 16
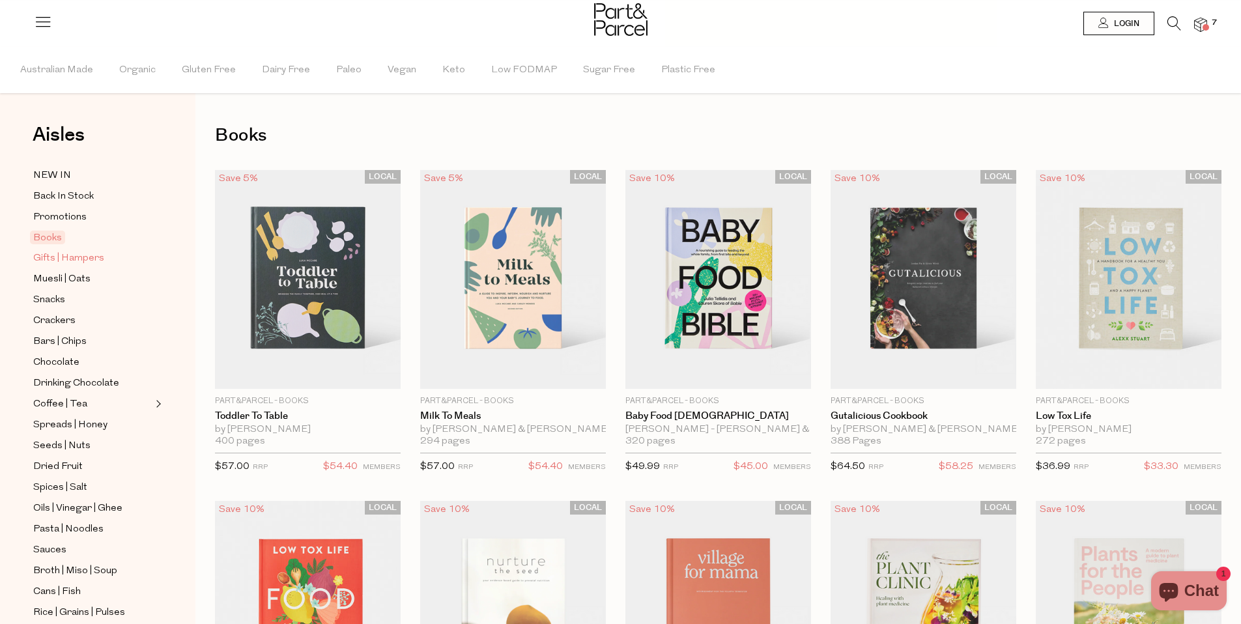
click at [79, 260] on span "Gifts | Hampers" at bounding box center [68, 259] width 71 height 16
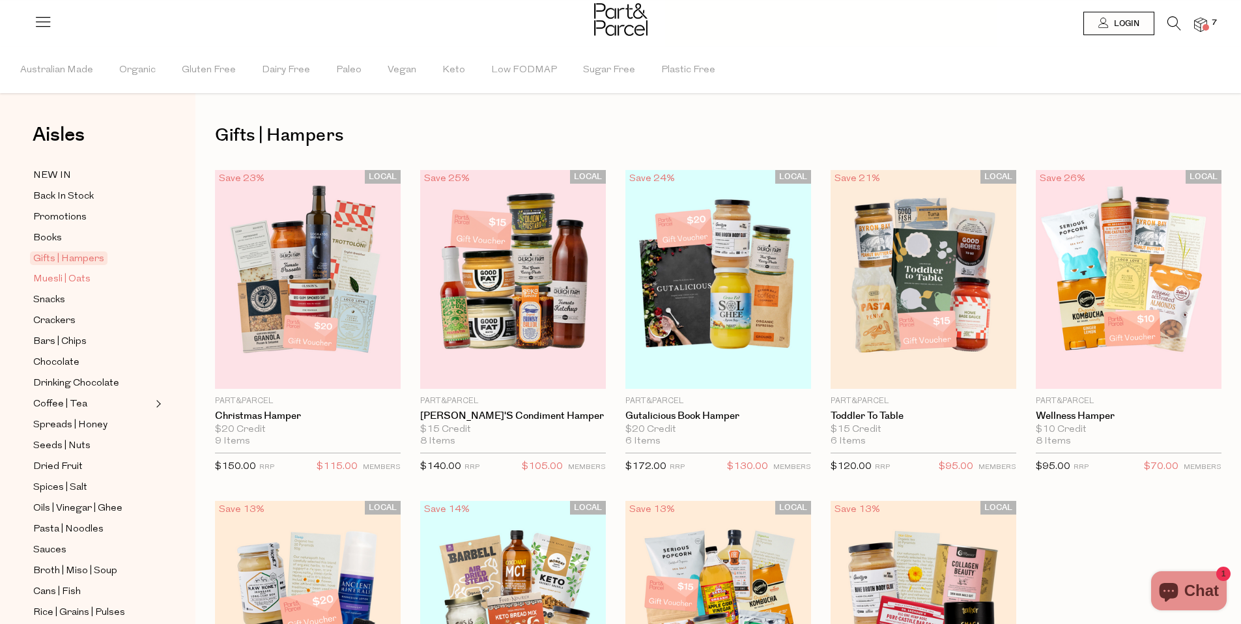
click at [73, 285] on span "Muesli | Oats" at bounding box center [61, 280] width 57 height 16
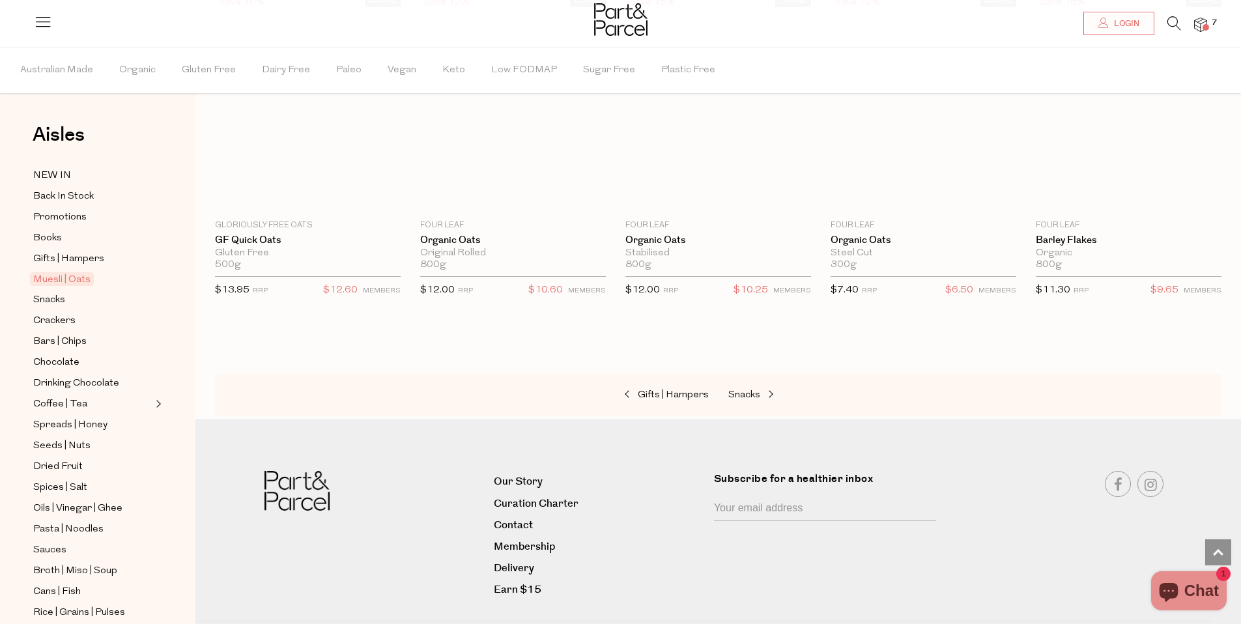
scroll to position [3190, 0]
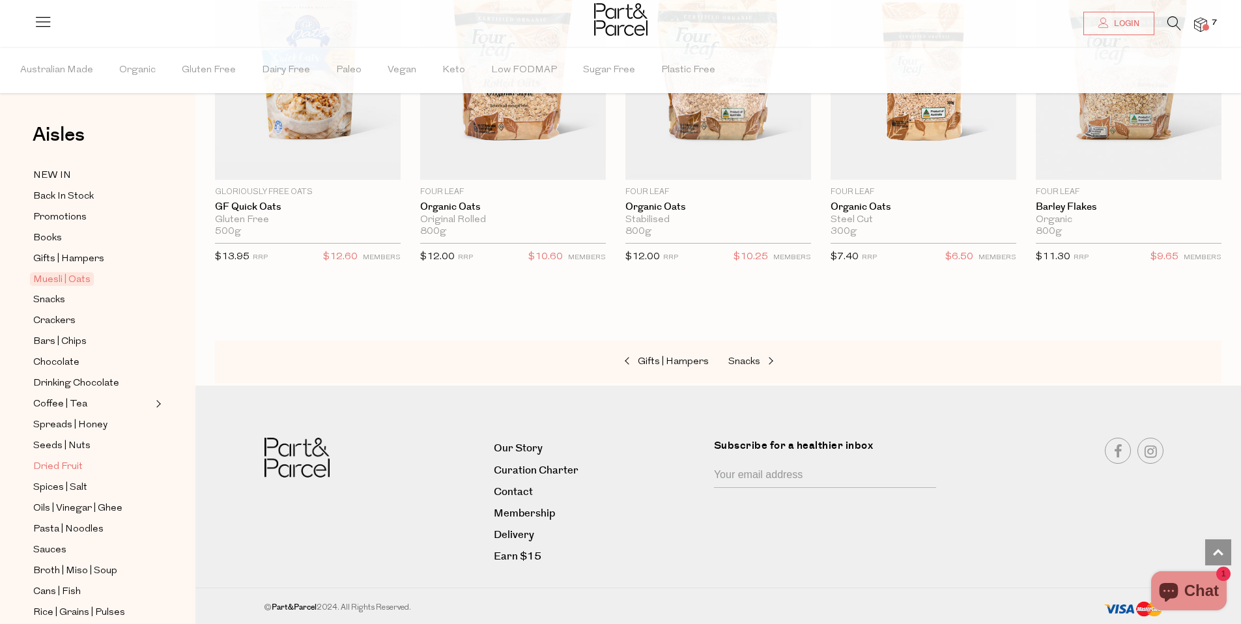
click at [78, 462] on span "Dried Fruit" at bounding box center [58, 467] width 50 height 16
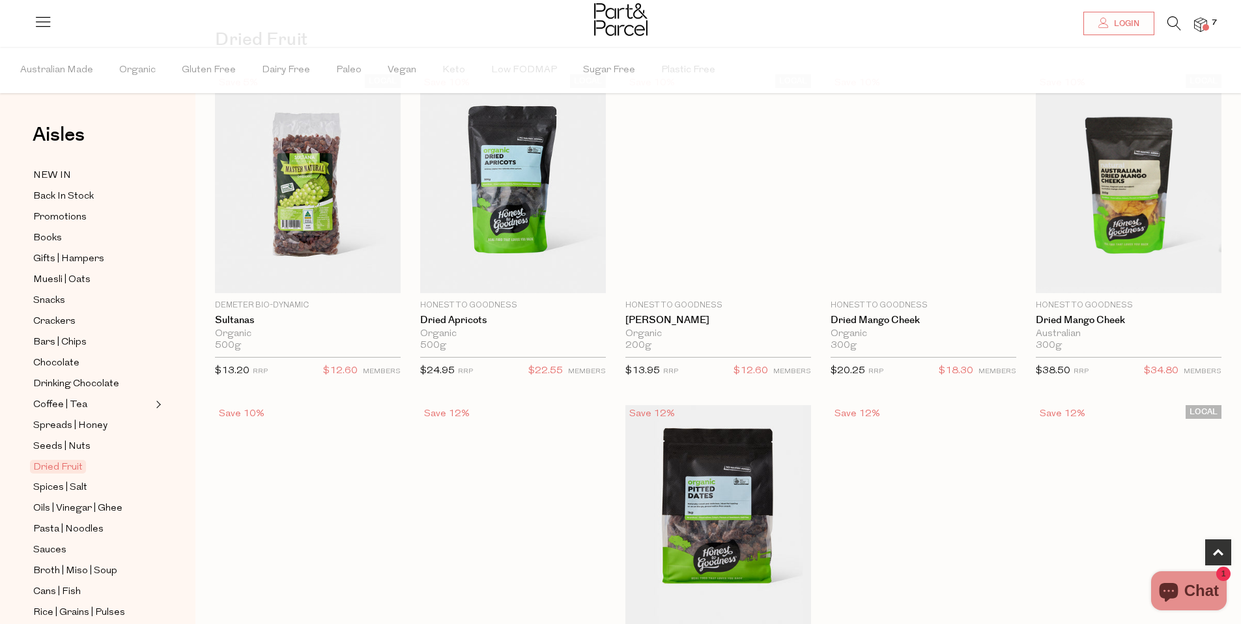
scroll to position [50, 0]
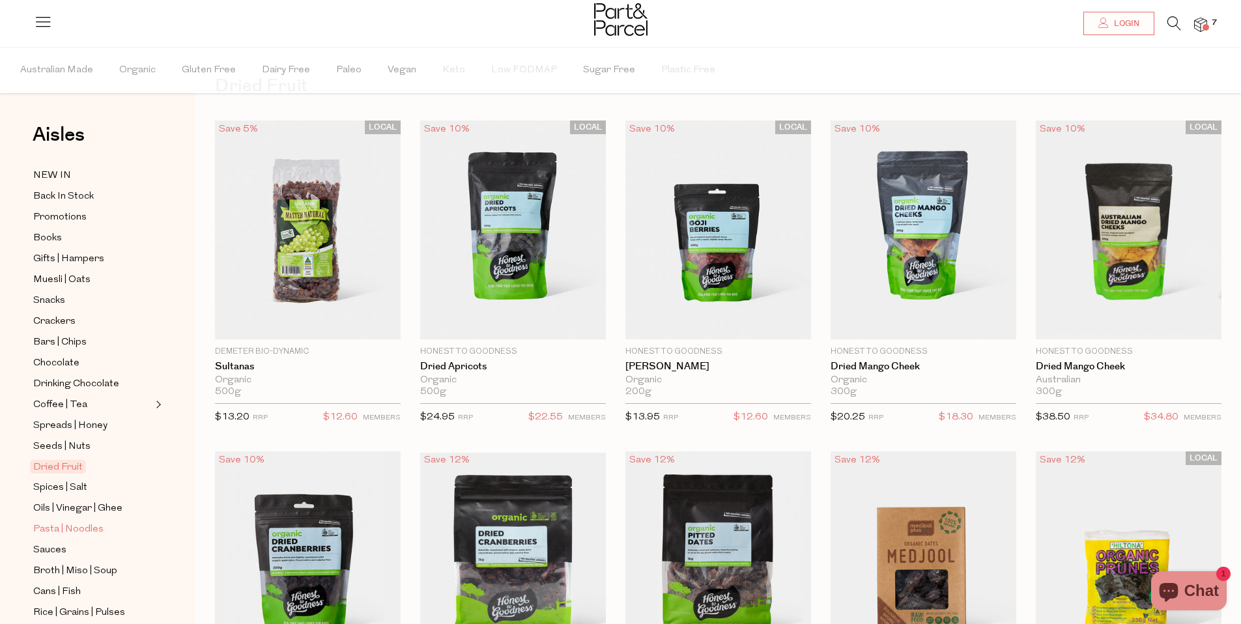
click at [77, 523] on span "Pasta | Noodles" at bounding box center [68, 530] width 70 height 16
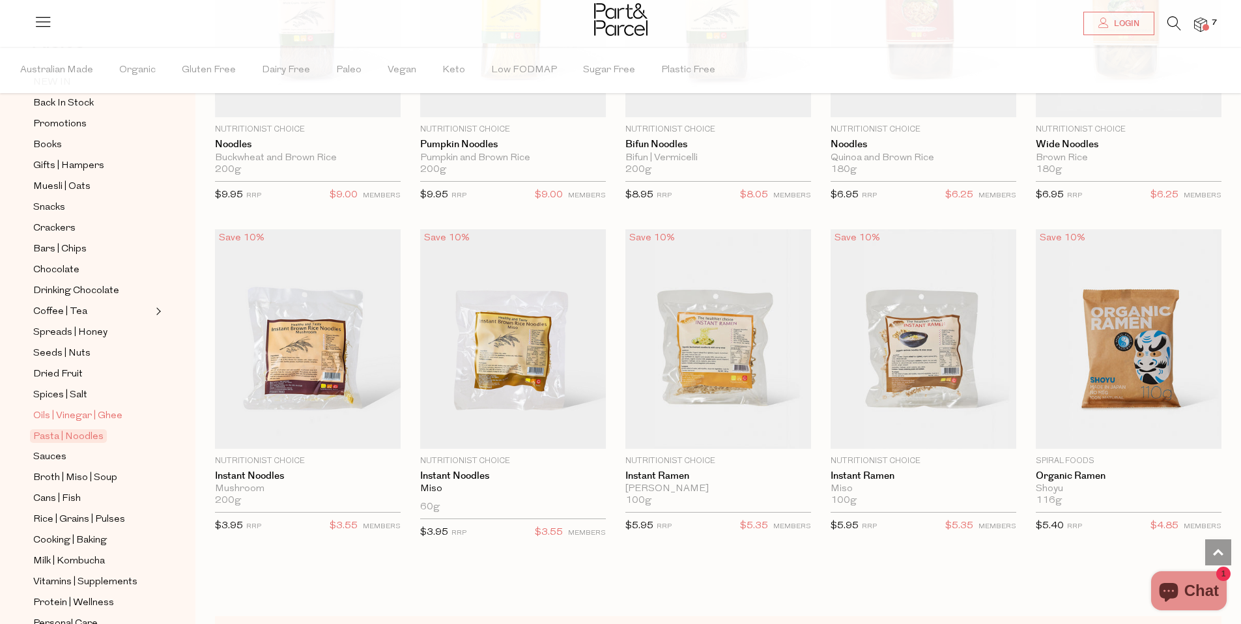
scroll to position [96, 0]
click at [51, 444] on ul "NEW IN Back In Stock Promotions Books Gifts | Hampers Muesli | Oats Snacks Crac…" at bounding box center [97, 403] width 139 height 662
click at [58, 457] on span "Sauces" at bounding box center [49, 455] width 33 height 16
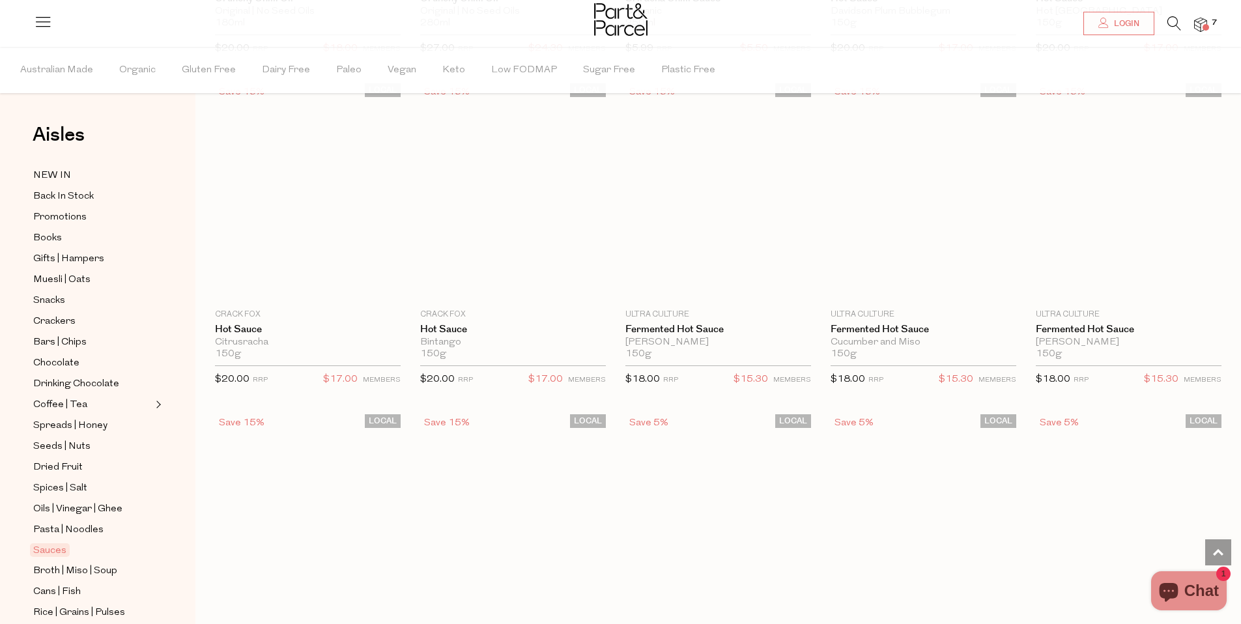
scroll to position [2322, 0]
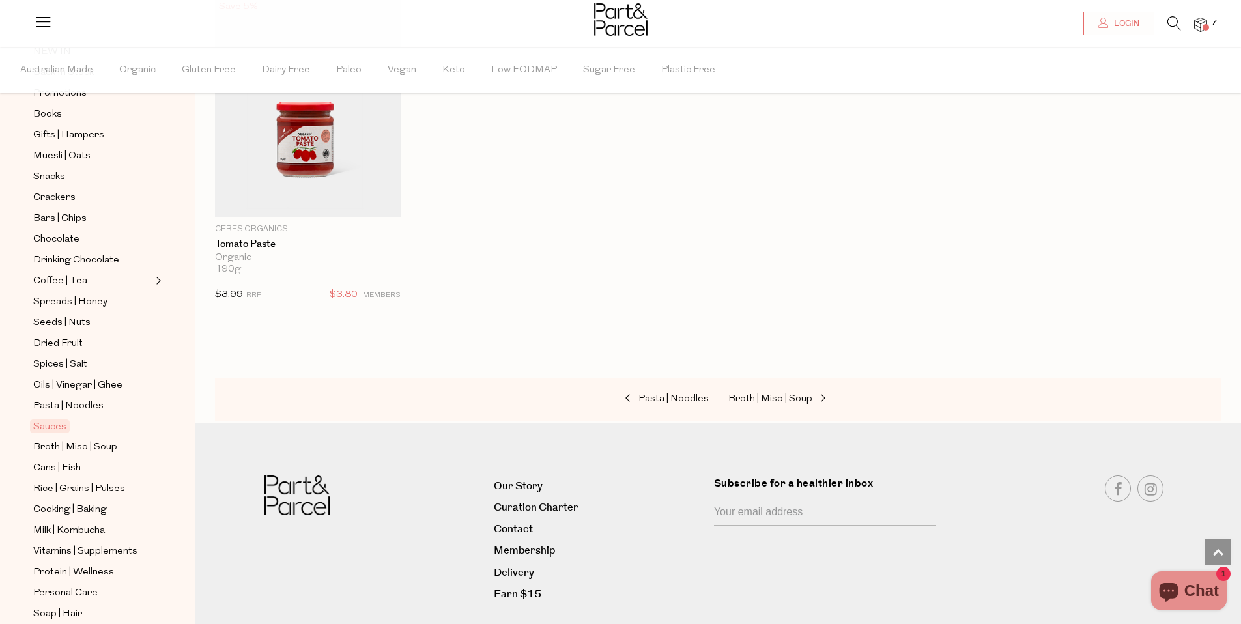
scroll to position [168, 0]
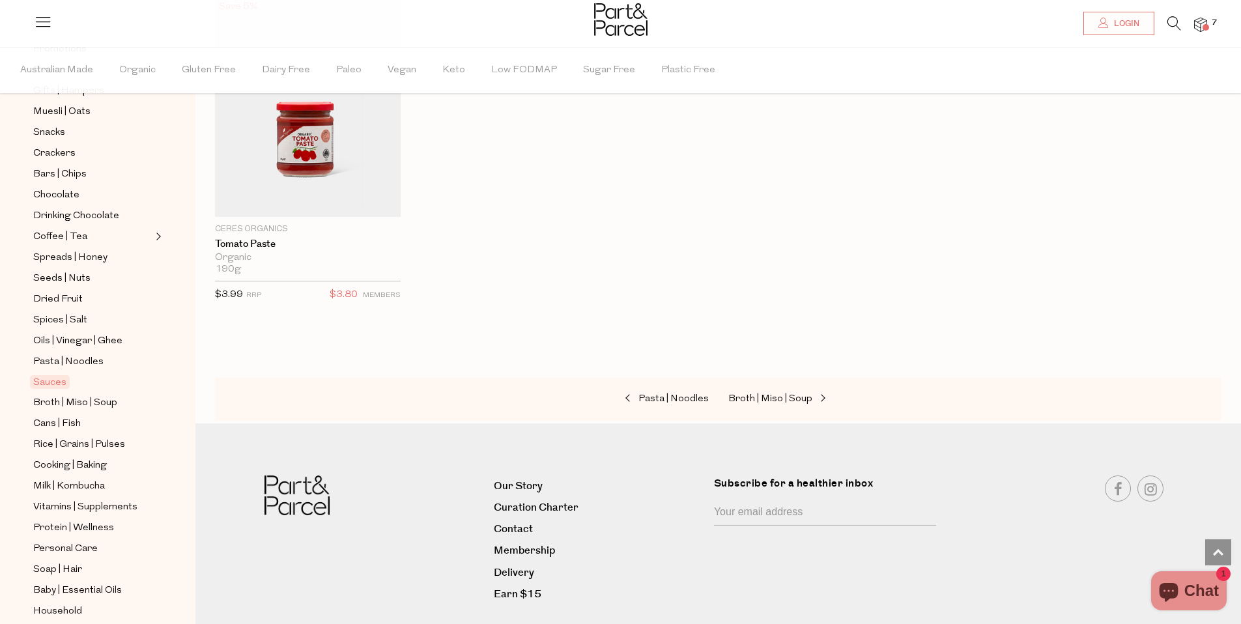
click at [95, 435] on ul "NEW IN Back In Stock Promotions Books Gifts | Hampers Muesli | Oats Snacks Crac…" at bounding box center [97, 330] width 139 height 662
click at [90, 441] on span "Rice | Grains | Pulses" at bounding box center [79, 445] width 92 height 16
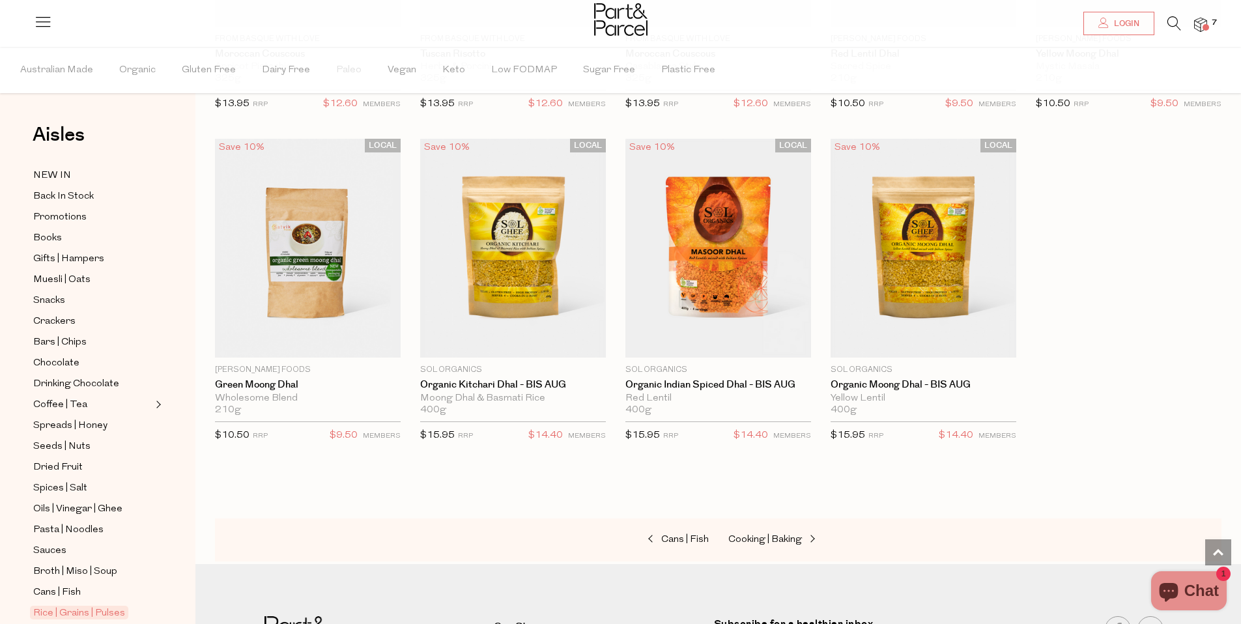
scroll to position [2356, 0]
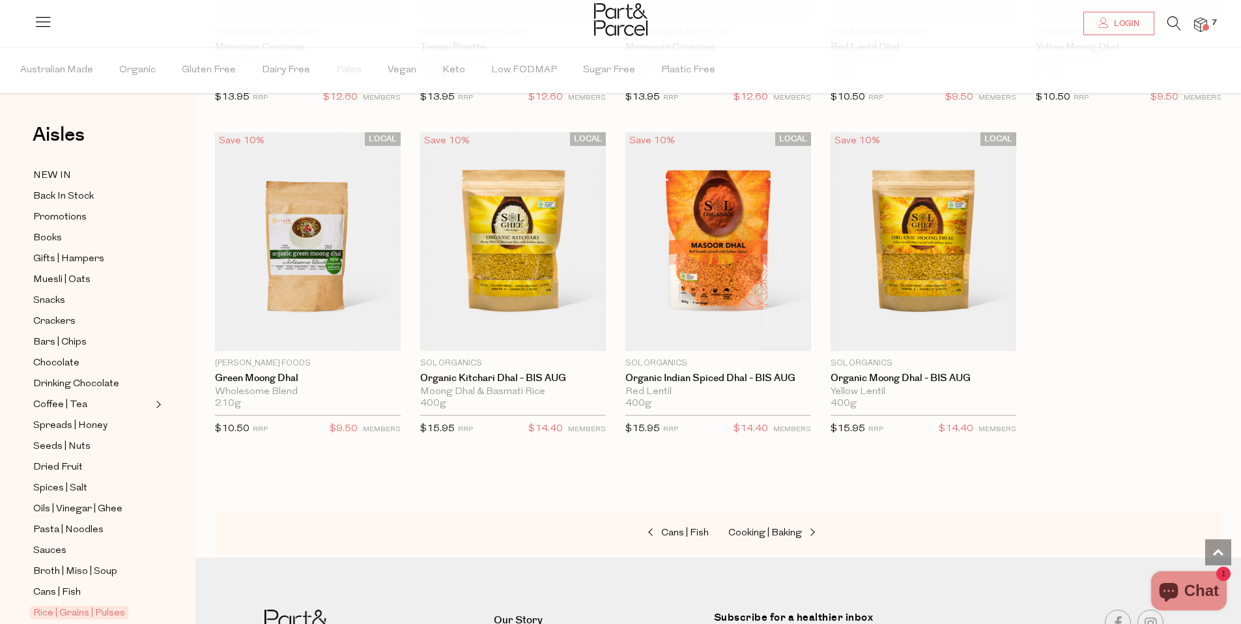
click at [1197, 24] on img at bounding box center [1200, 25] width 13 height 15
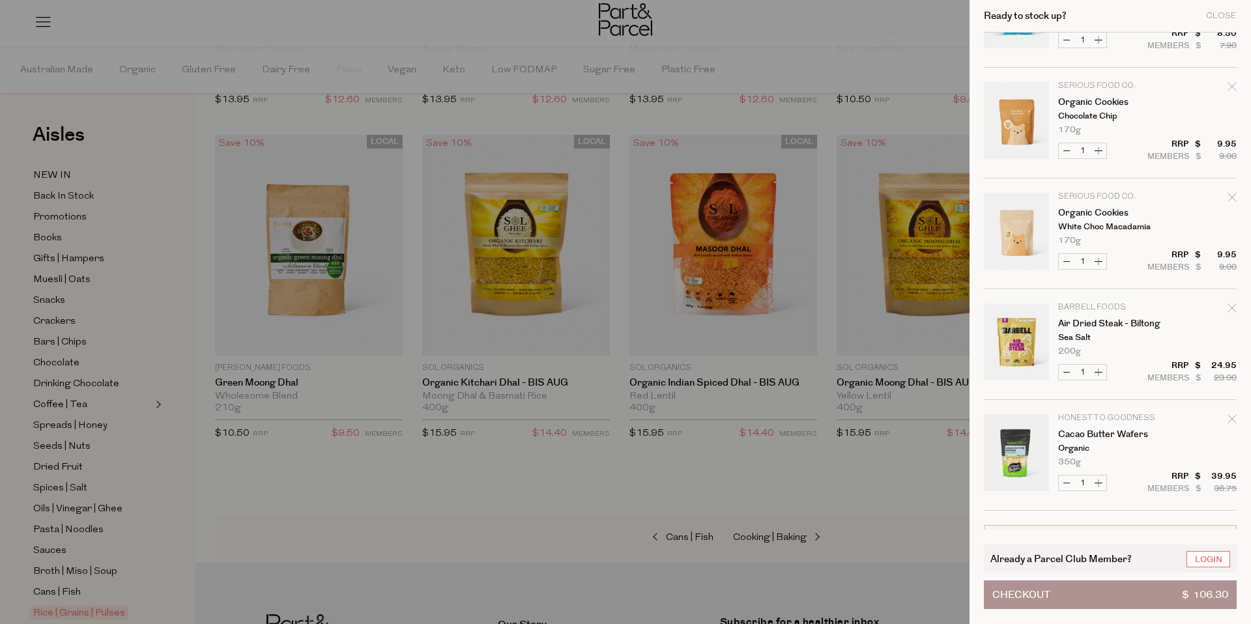
scroll to position [296, 0]
click at [1112, 213] on link "Organic Cookies" at bounding box center [1108, 214] width 101 height 9
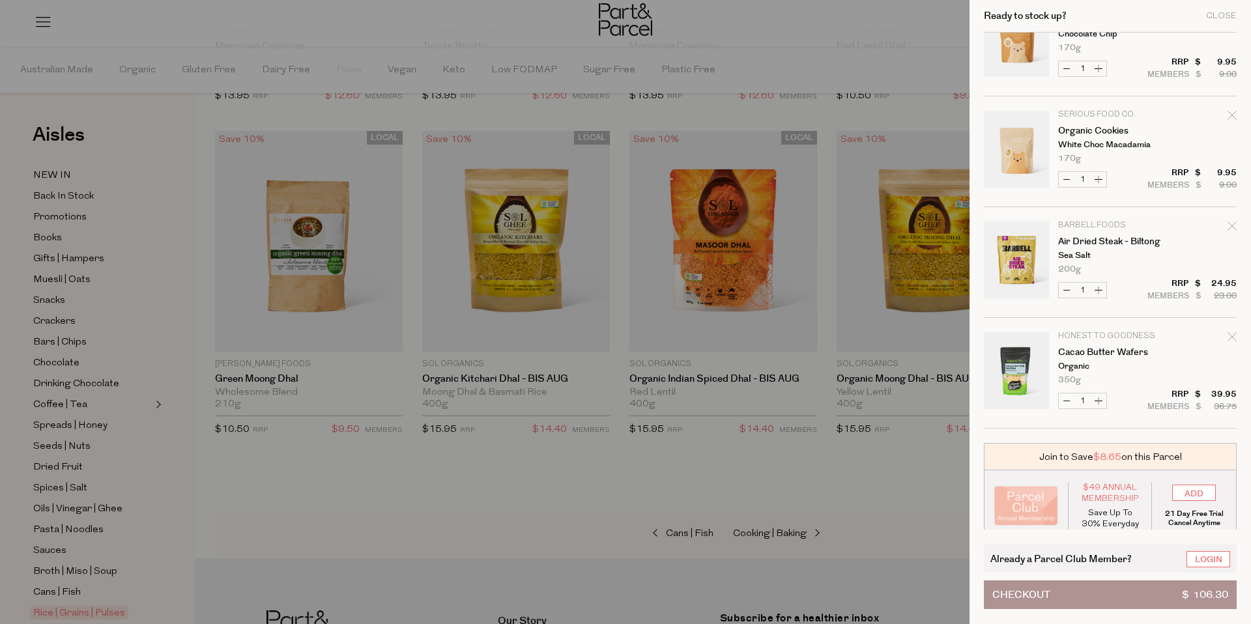
scroll to position [392, 0]
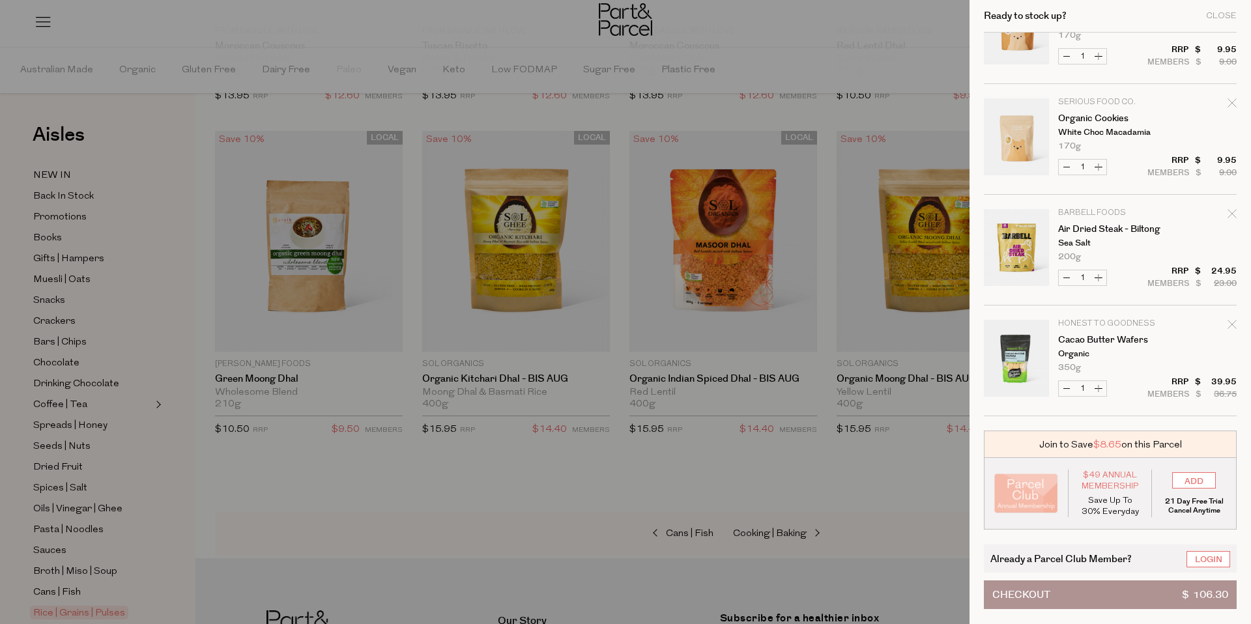
click at [1099, 274] on button "Increase Air Dried Steak - Biltong" at bounding box center [1099, 277] width 16 height 15
type input "2"
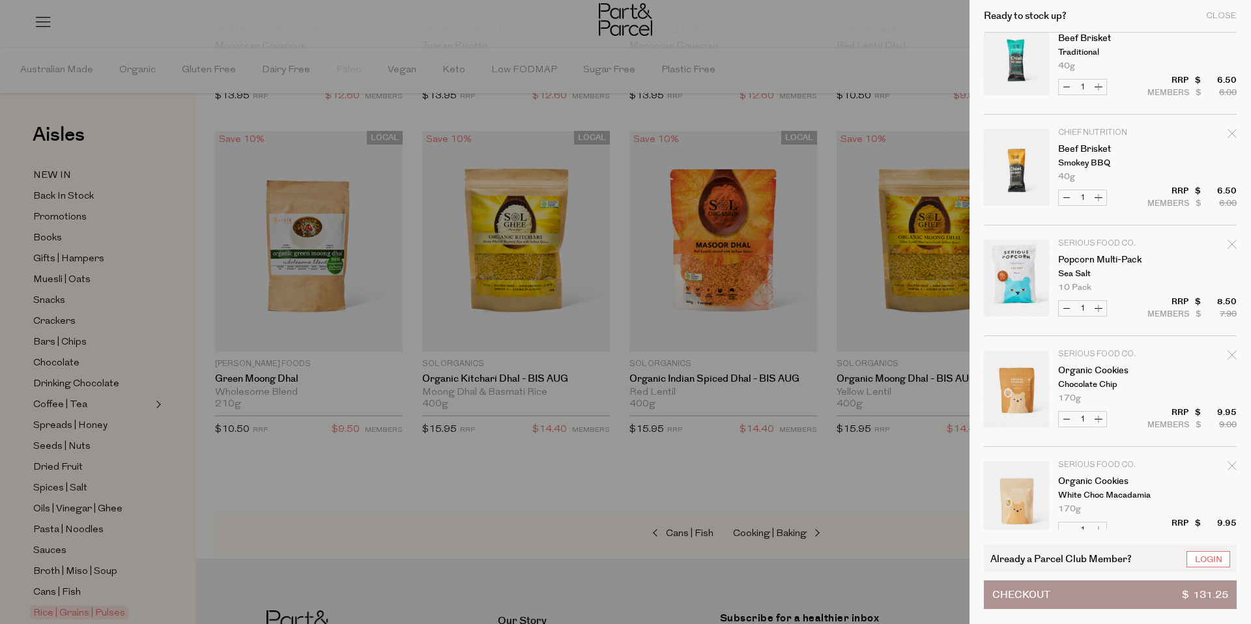
scroll to position [0, 0]
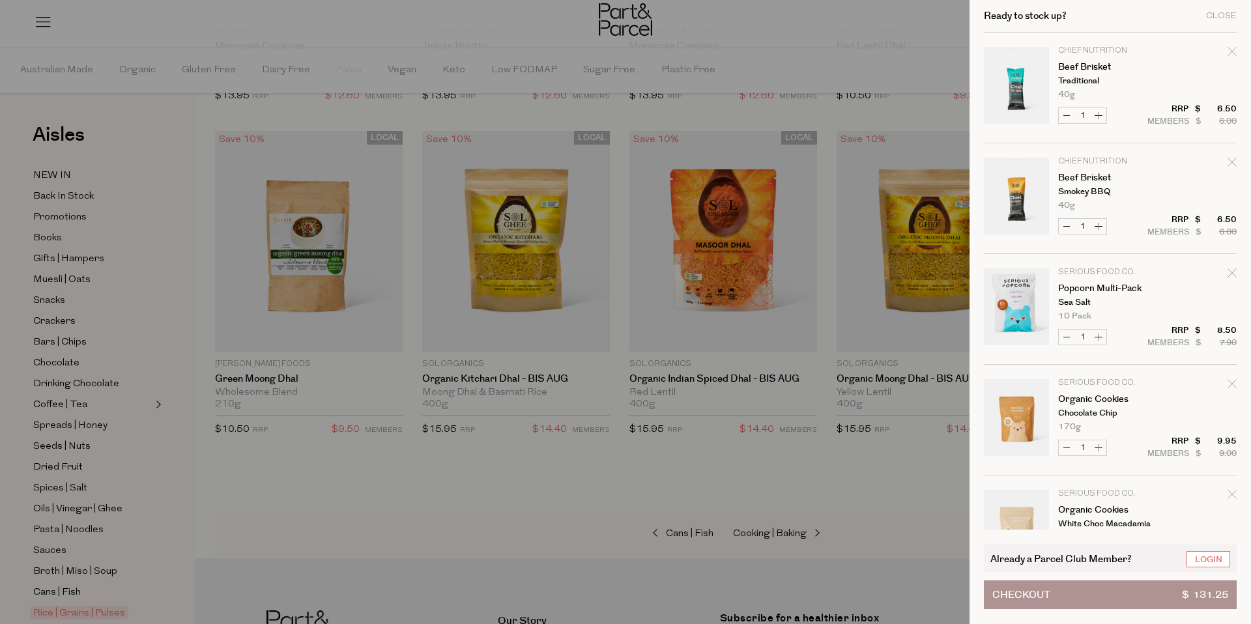
click at [1232, 161] on icon "Remove Beef Brisket" at bounding box center [1231, 162] width 9 height 9
type input "Add Membership"
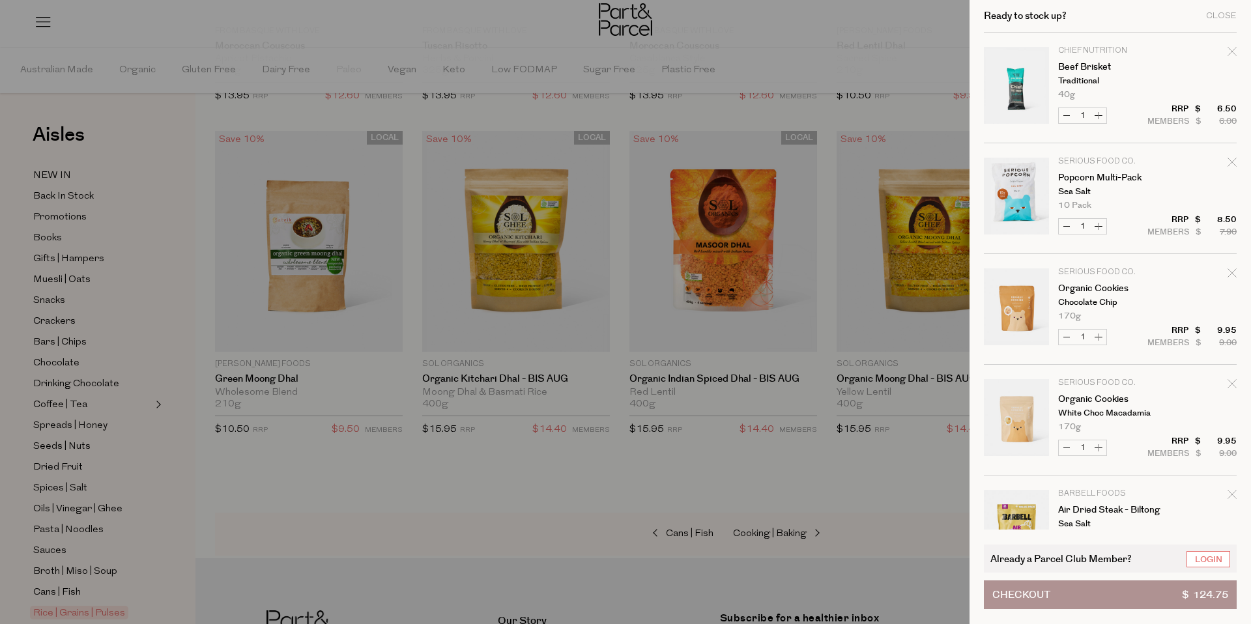
click at [1229, 51] on icon "Remove Beef Brisket" at bounding box center [1231, 51] width 9 height 9
type input "Add Membership"
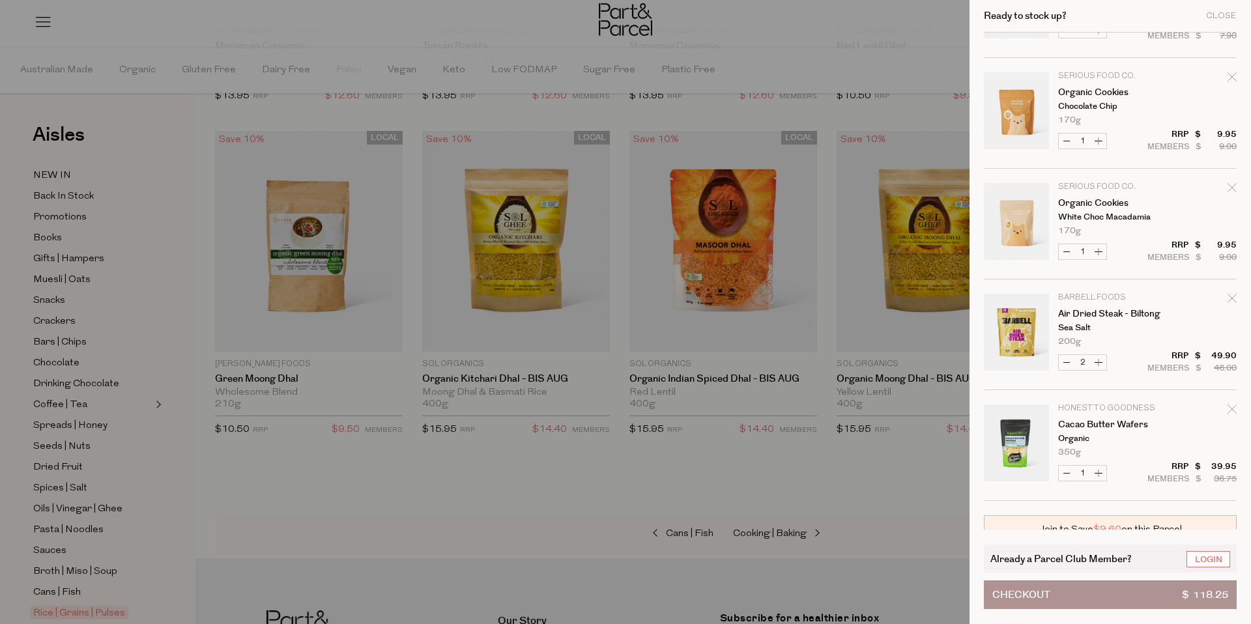
scroll to position [88, 0]
click at [1020, 444] on link "Your cart" at bounding box center [1016, 442] width 65 height 81
